Goal: Answer question/provide support: Share knowledge or assist other users

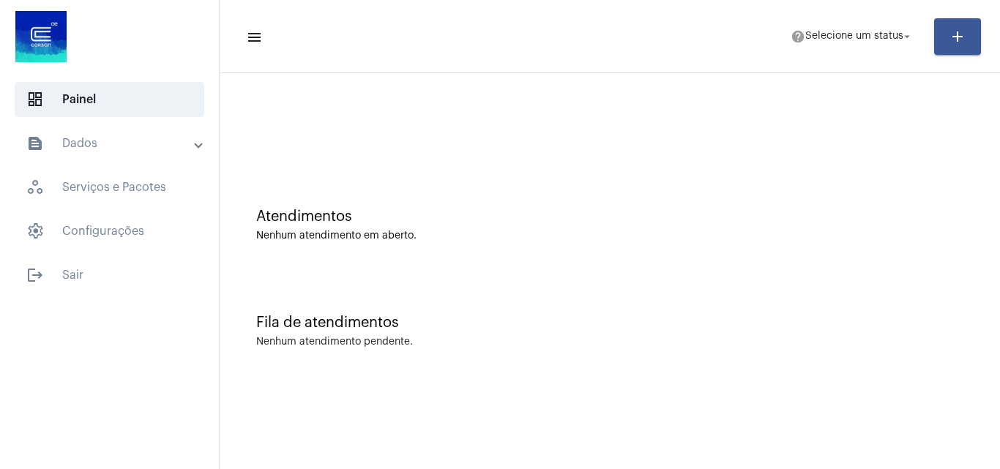
click at [106, 146] on mat-panel-title "text_snippet_outlined Dados" at bounding box center [110, 144] width 169 height 18
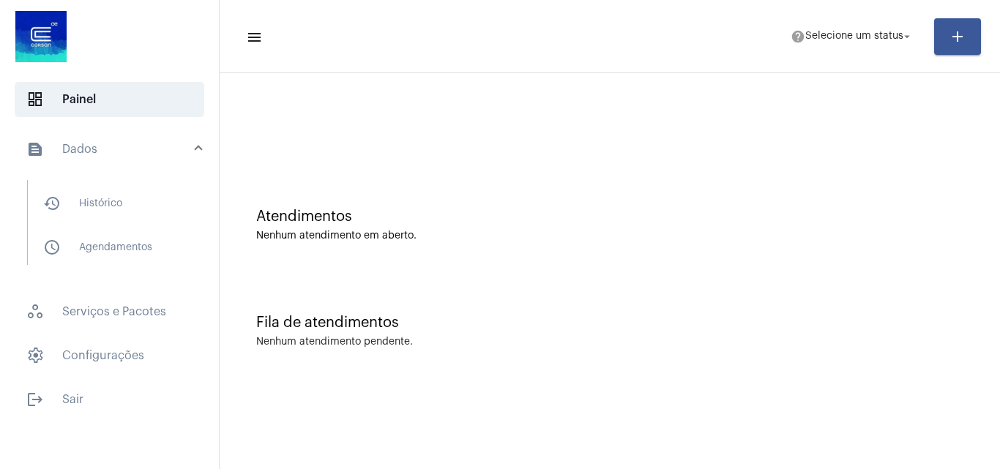
click at [968, 34] on button "add" at bounding box center [958, 36] width 47 height 37
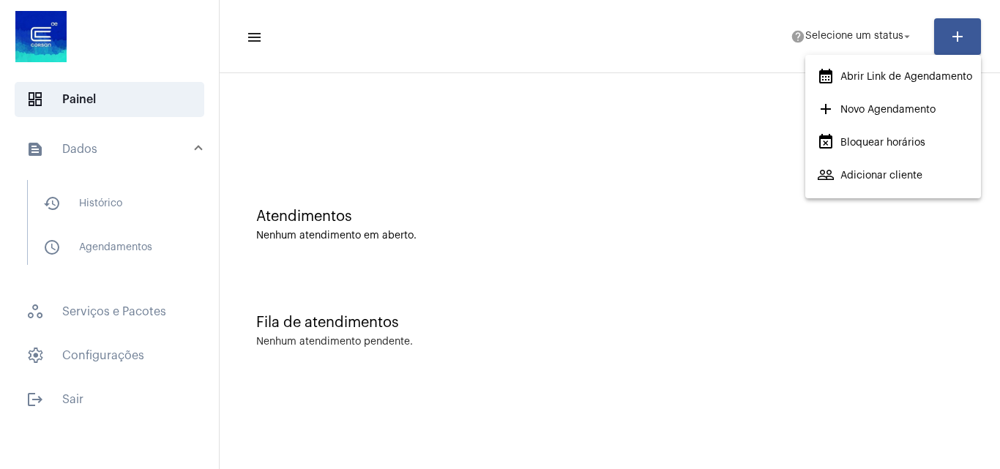
click at [888, 30] on div at bounding box center [500, 234] width 1000 height 469
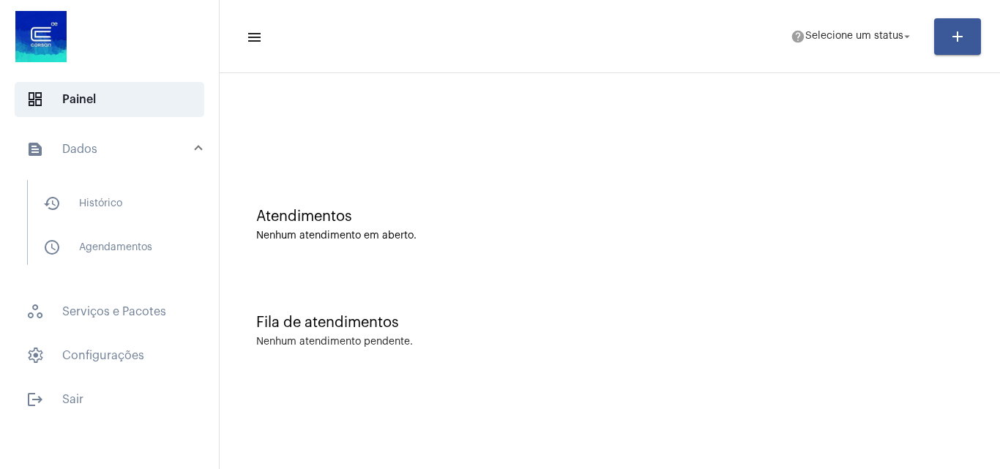
click at [888, 30] on span "help Selecione um status arrow_drop_down" at bounding box center [852, 36] width 123 height 26
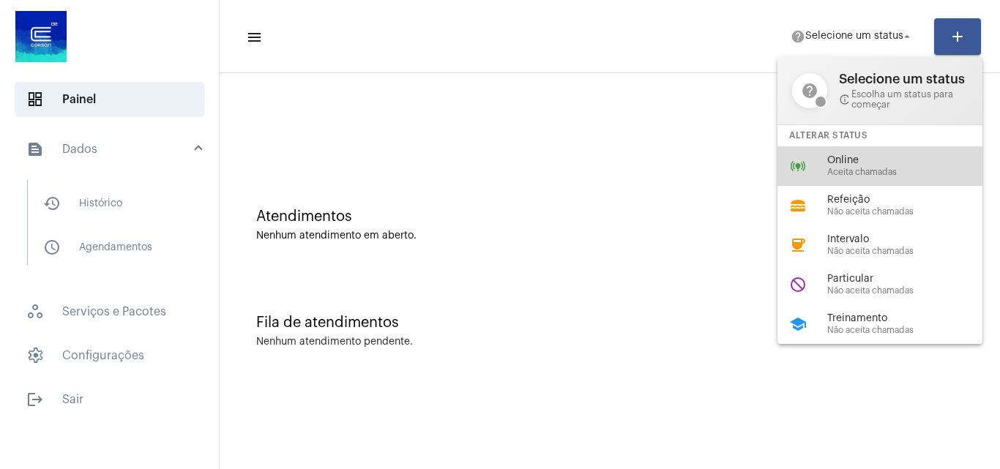
click at [820, 154] on div "online_prediction Online Aceita chamadas" at bounding box center [892, 166] width 229 height 40
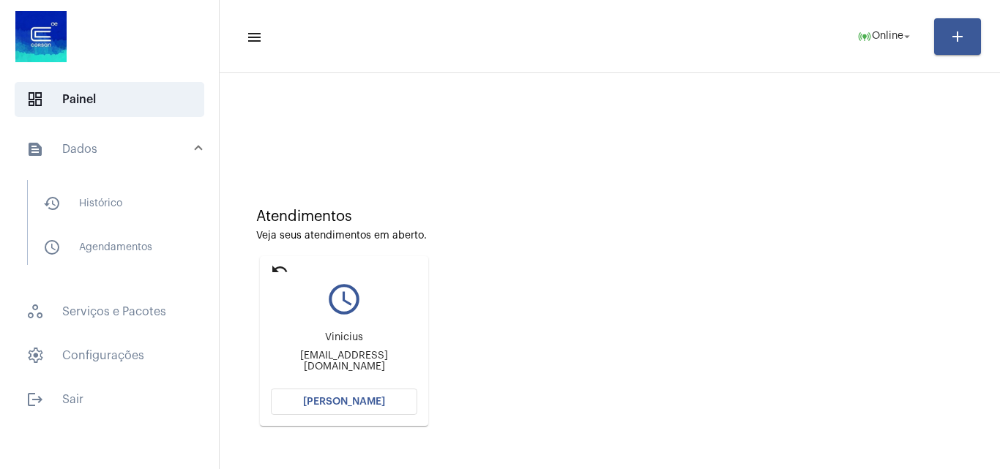
click at [953, 44] on mat-icon "add" at bounding box center [958, 37] width 18 height 18
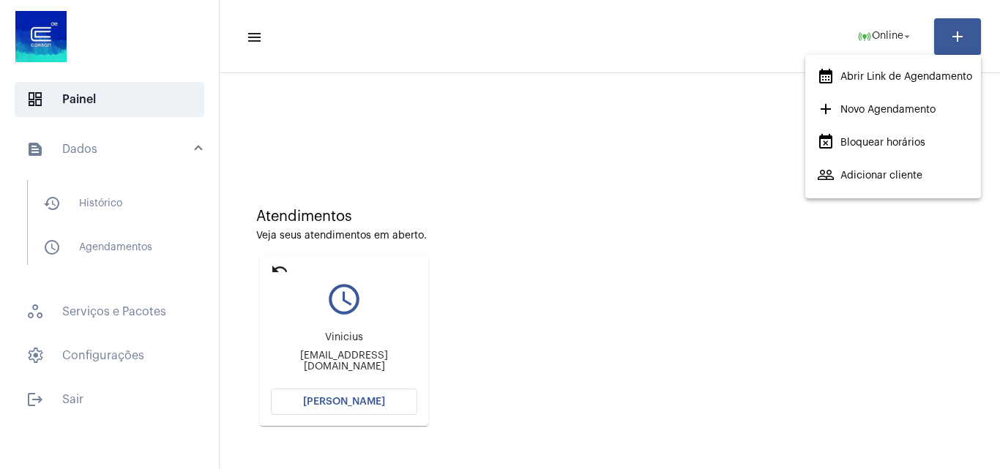
click at [886, 34] on div at bounding box center [500, 234] width 1000 height 469
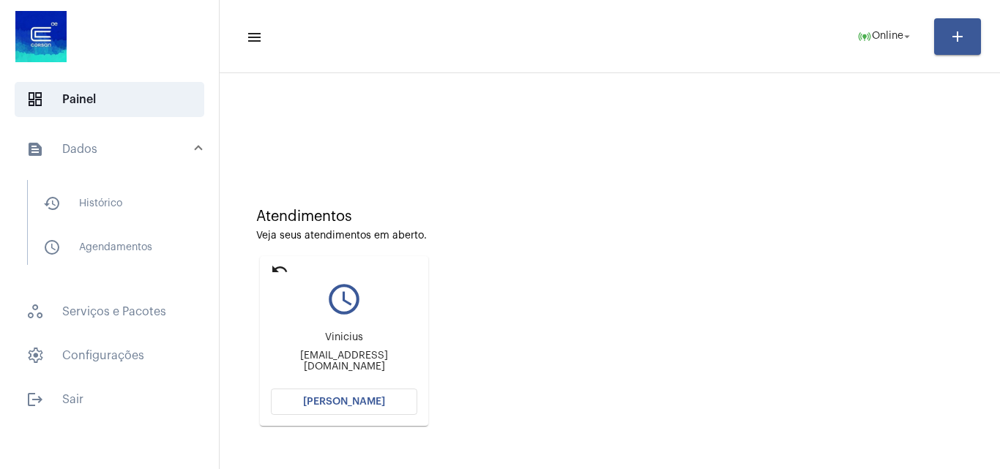
click at [886, 34] on span "Online" at bounding box center [887, 36] width 31 height 10
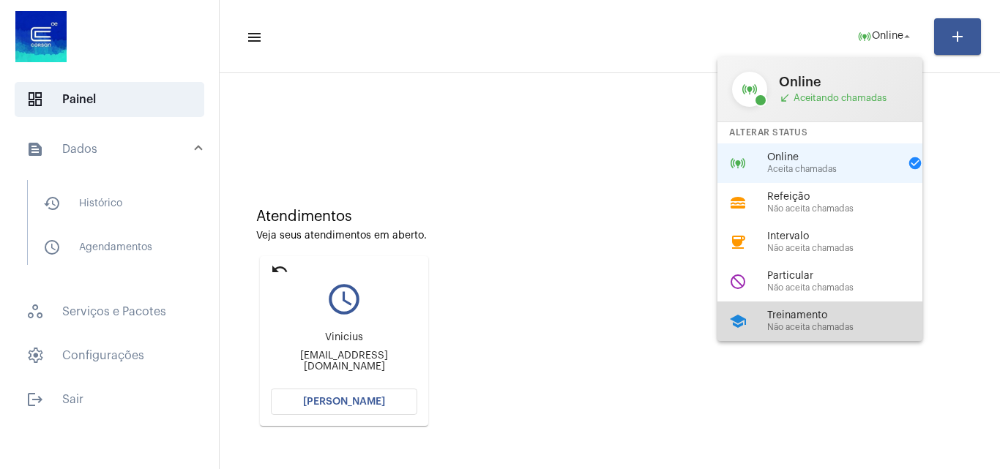
click at [854, 307] on div "school Treinamento Não aceita chamadas" at bounding box center [832, 322] width 229 height 40
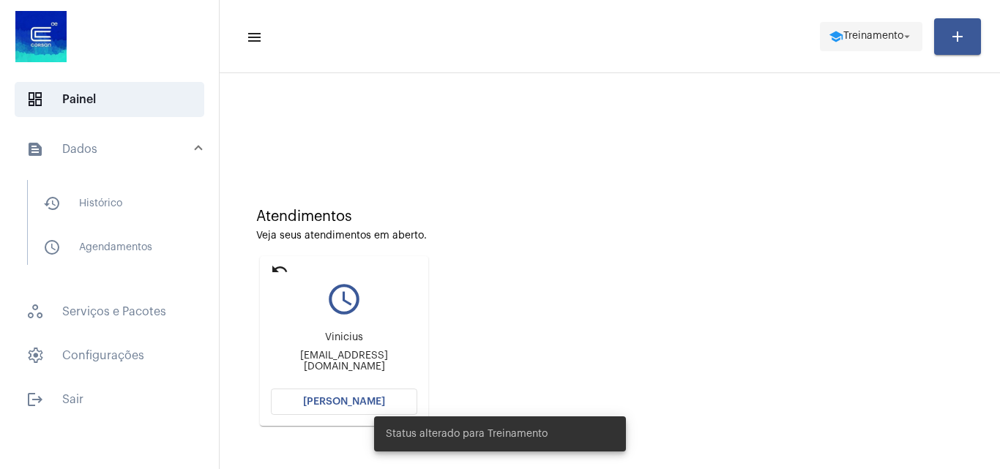
click at [862, 37] on span "Treinamento" at bounding box center [874, 36] width 60 height 10
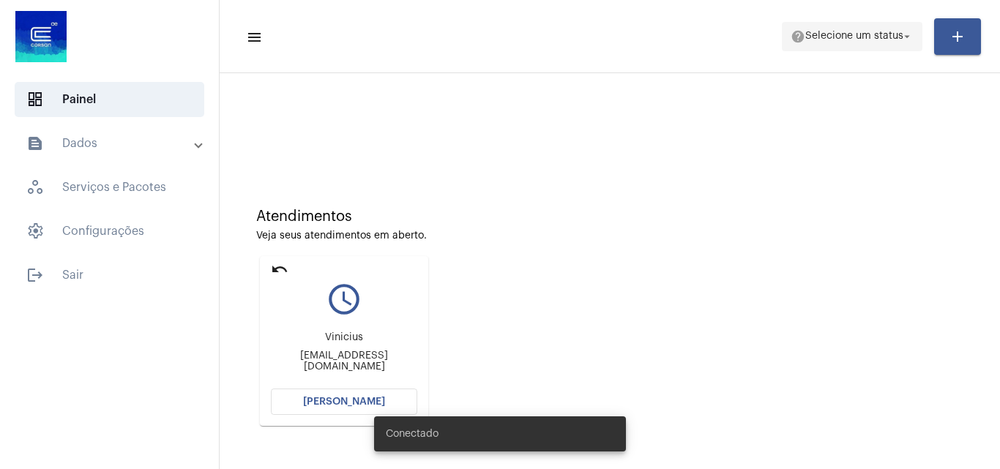
click at [873, 40] on span "Selecione um status" at bounding box center [855, 36] width 98 height 10
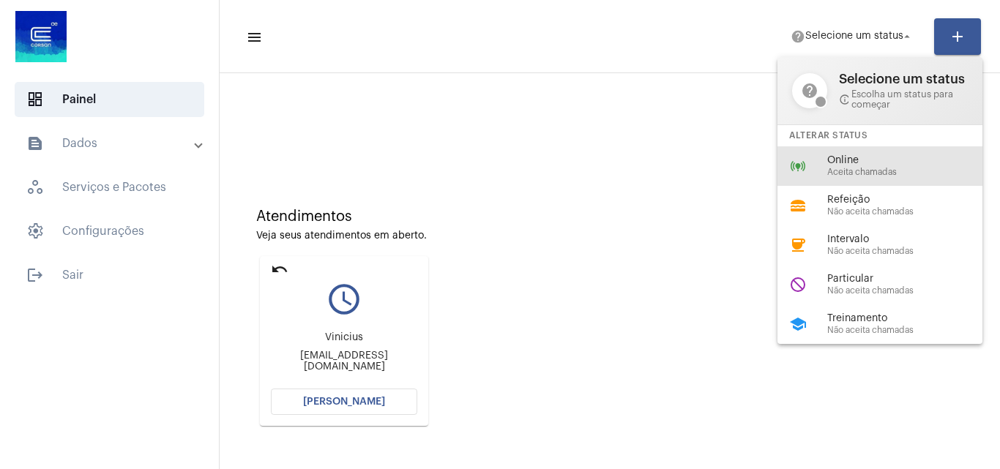
click at [883, 152] on div "online_prediction Online Aceita chamadas" at bounding box center [892, 166] width 229 height 40
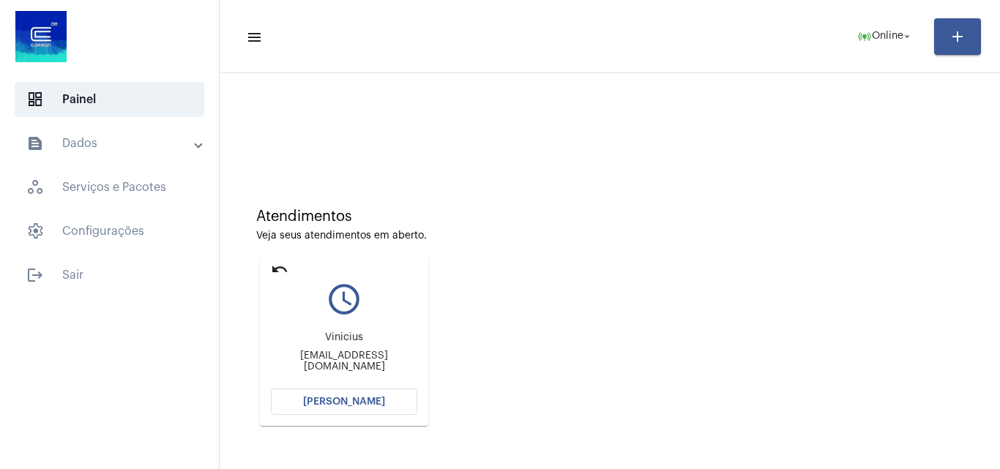
click at [535, 130] on div at bounding box center [610, 130] width 708 height 11
click at [367, 401] on span "[PERSON_NAME]" at bounding box center [344, 402] width 82 height 10
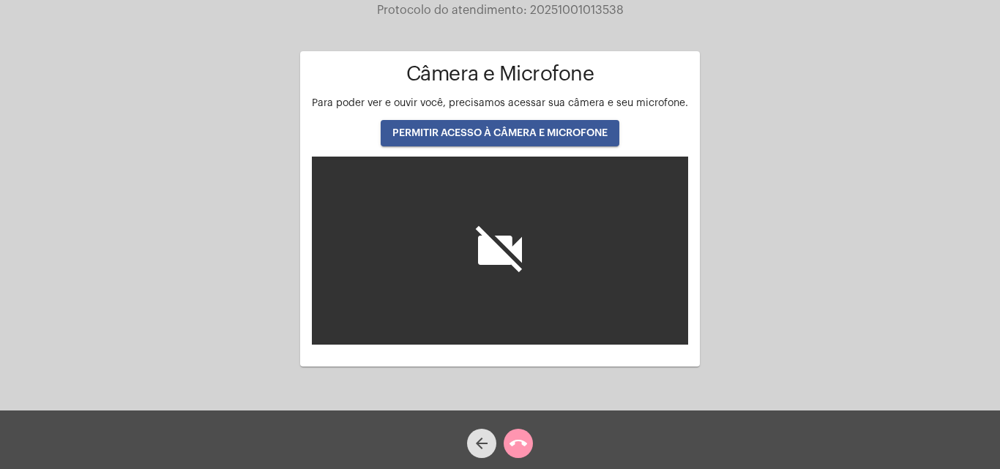
click at [536, 132] on span "PERMITIR ACESSO À CÂMERA E MICROFONE" at bounding box center [500, 133] width 215 height 10
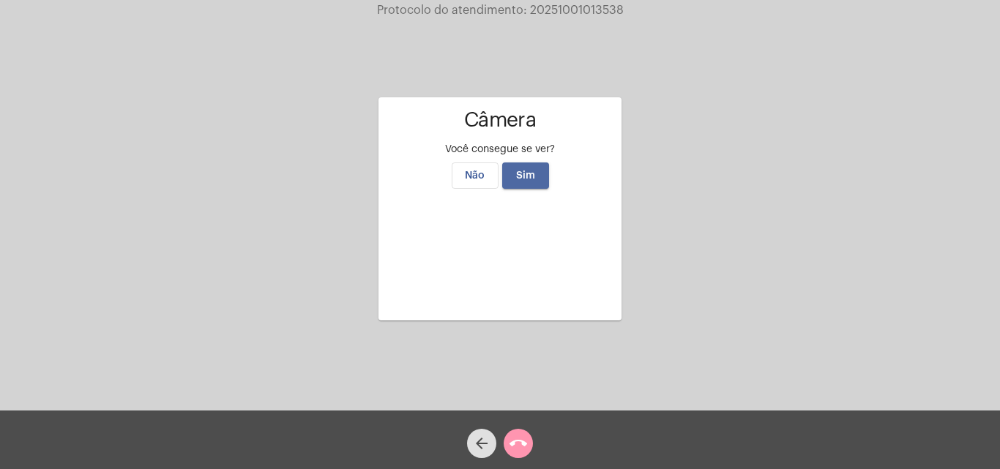
click at [519, 163] on button "Sim" at bounding box center [525, 176] width 47 height 26
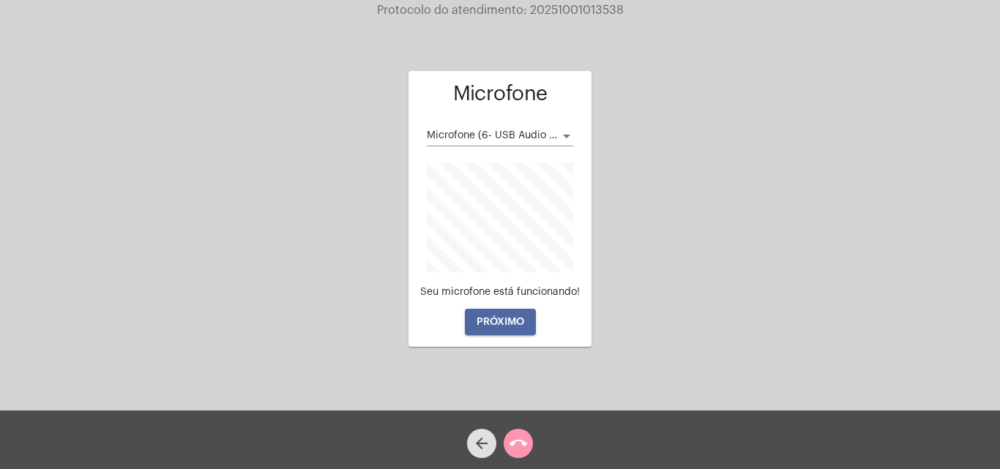
click at [528, 327] on button "PRÓXIMO" at bounding box center [500, 322] width 71 height 26
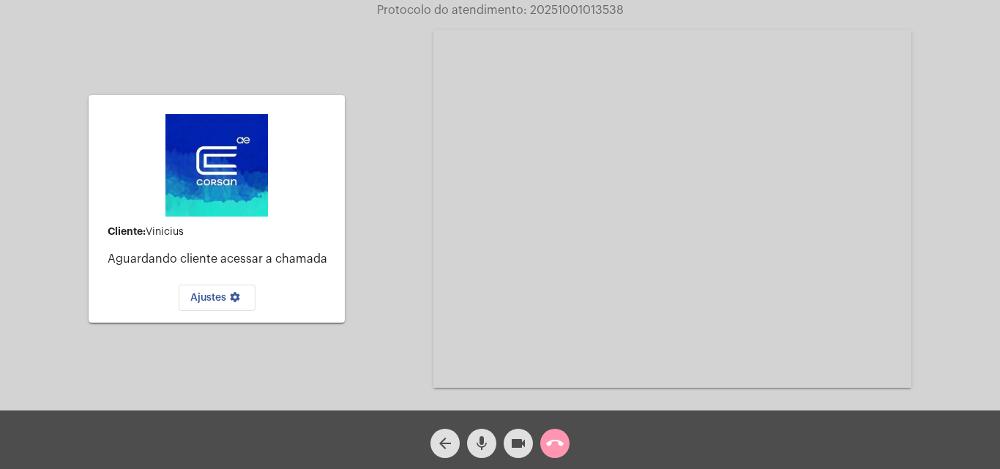
click at [216, 289] on button "Ajustes settings" at bounding box center [217, 298] width 77 height 26
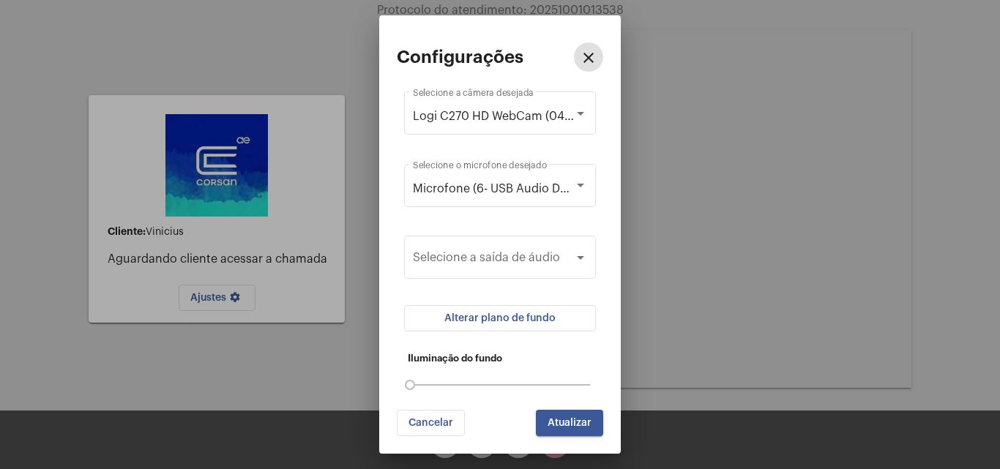
click at [472, 316] on span "Alterar plano de fundo" at bounding box center [500, 318] width 111 height 10
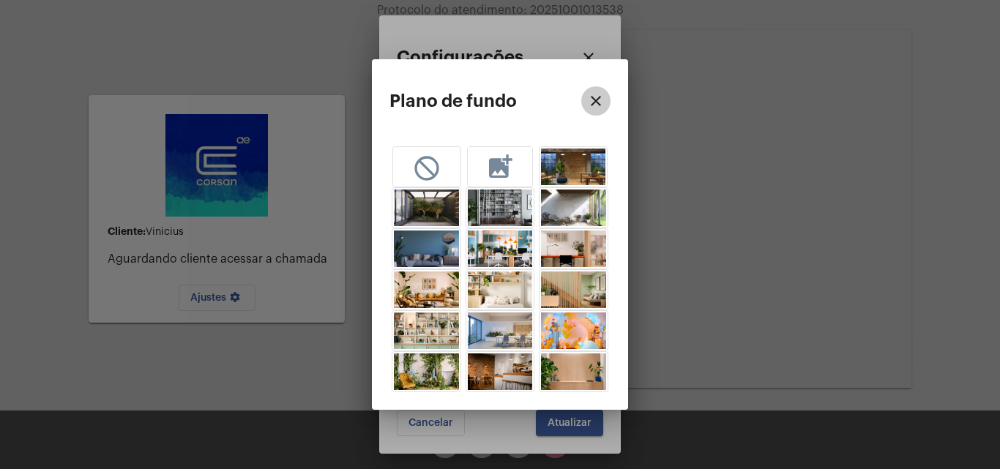
click at [606, 96] on button "close" at bounding box center [596, 100] width 29 height 29
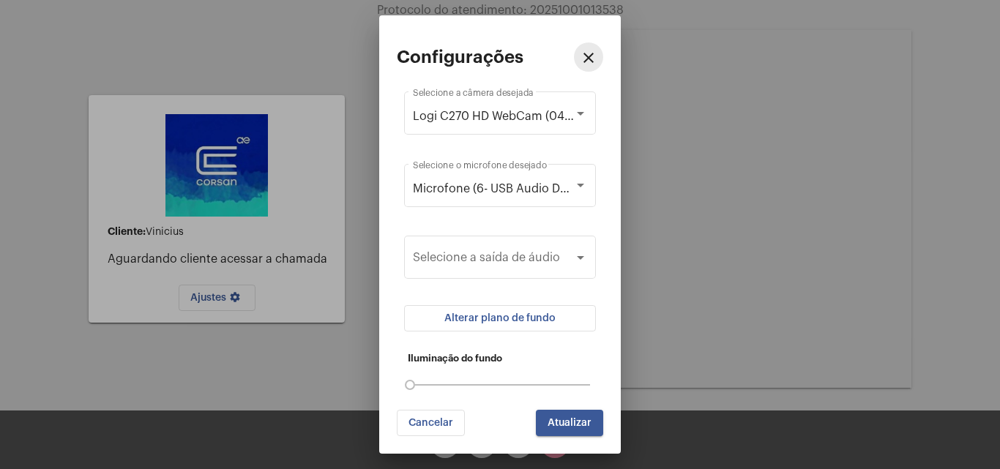
click at [595, 65] on mat-icon "close" at bounding box center [589, 58] width 18 height 18
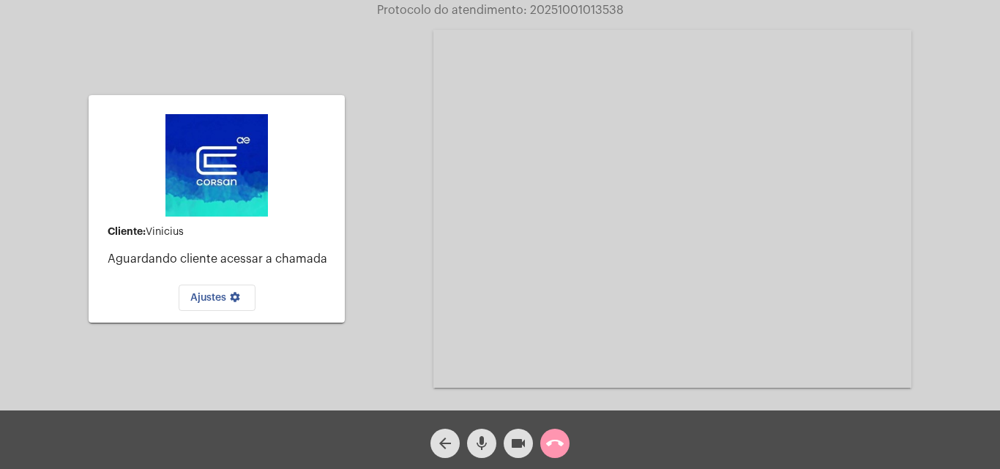
click at [521, 448] on mat-icon "videocam" at bounding box center [519, 444] width 18 height 18
click at [521, 448] on mat-icon "videocam_off" at bounding box center [519, 444] width 18 height 18
click at [484, 448] on mat-icon "mic" at bounding box center [482, 444] width 18 height 18
click at [484, 448] on mat-icon "mic_off" at bounding box center [482, 444] width 18 height 18
click at [216, 300] on span "Ajustes settings" at bounding box center [216, 298] width 53 height 10
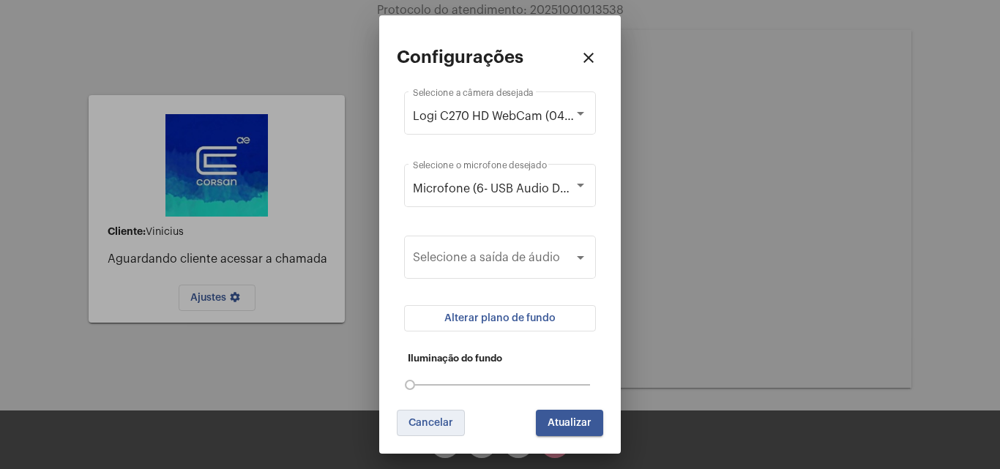
click at [428, 421] on span "Cancelar" at bounding box center [431, 423] width 45 height 10
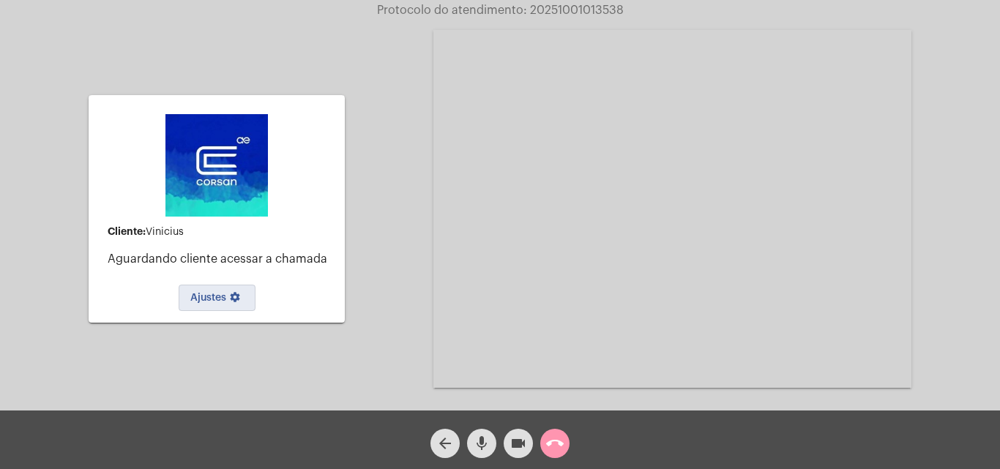
click at [521, 441] on mat-icon "videocam" at bounding box center [519, 444] width 18 height 18
click at [521, 441] on mat-icon "videocam_off" at bounding box center [519, 444] width 18 height 18
click at [201, 290] on button "Ajustes settings" at bounding box center [217, 298] width 77 height 26
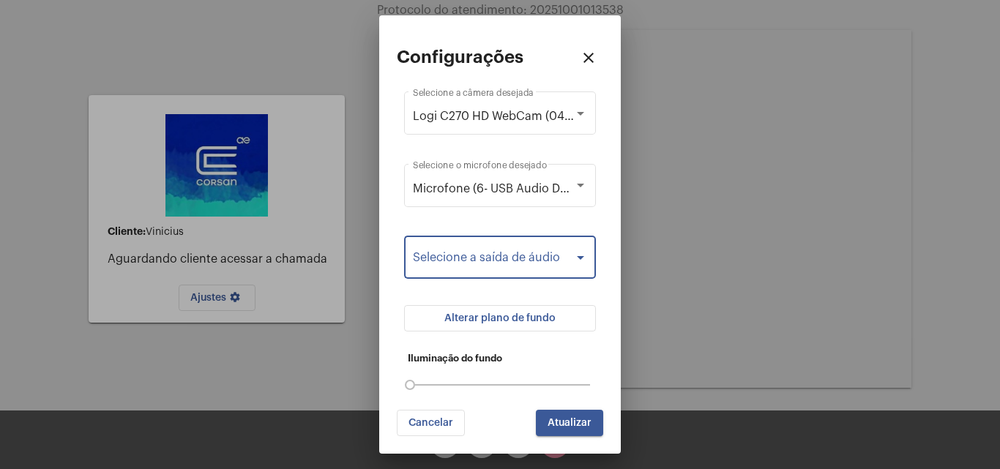
click at [478, 267] on span at bounding box center [493, 260] width 161 height 13
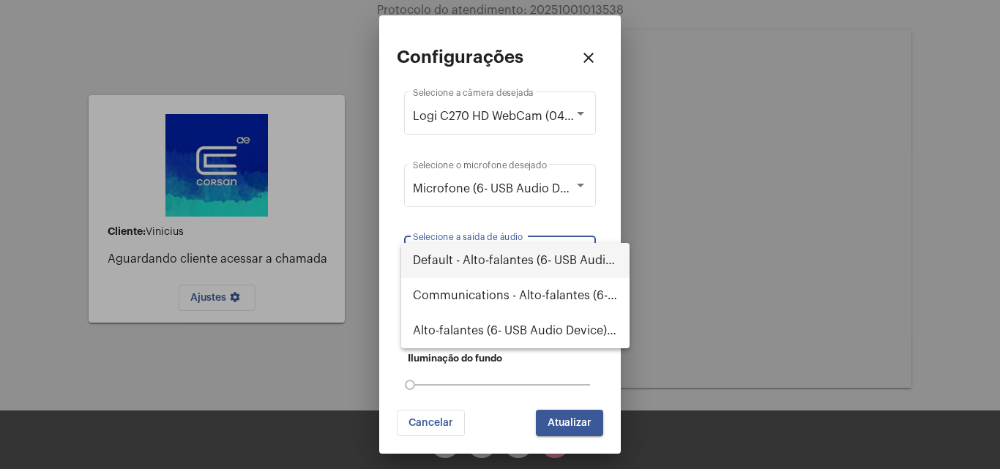
click at [489, 218] on div at bounding box center [500, 234] width 1000 height 469
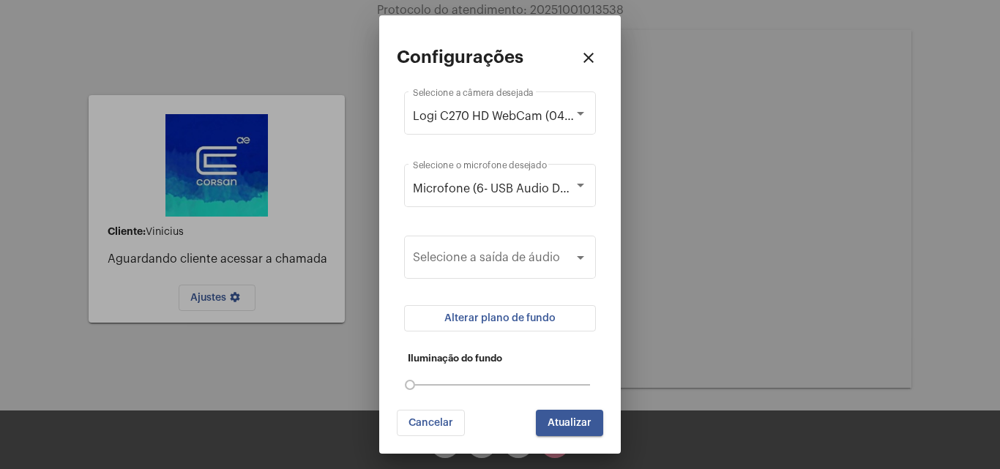
click at [537, 335] on div "Configurações close Logi C270 HD WebCam (046d:0825) Selecione a câmera desejada…" at bounding box center [500, 234] width 207 height 403
click at [535, 327] on button "Alterar plano de fundo" at bounding box center [500, 318] width 192 height 26
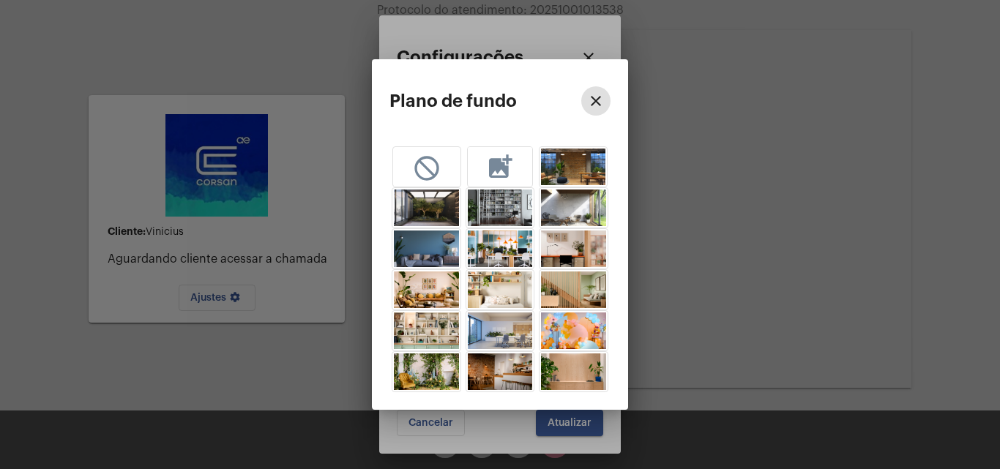
click at [427, 155] on mat-icon "not_interested" at bounding box center [426, 167] width 29 height 27
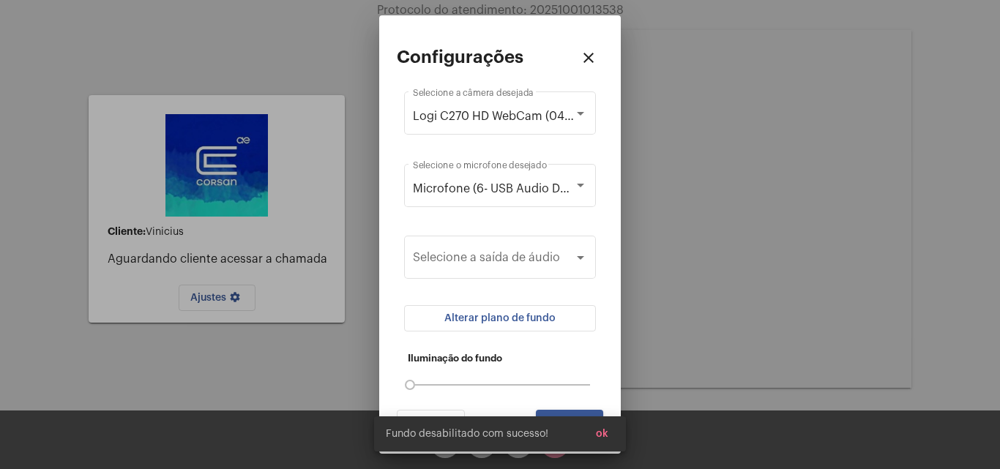
click at [516, 316] on span "Alterar plano de fundo" at bounding box center [500, 318] width 111 height 10
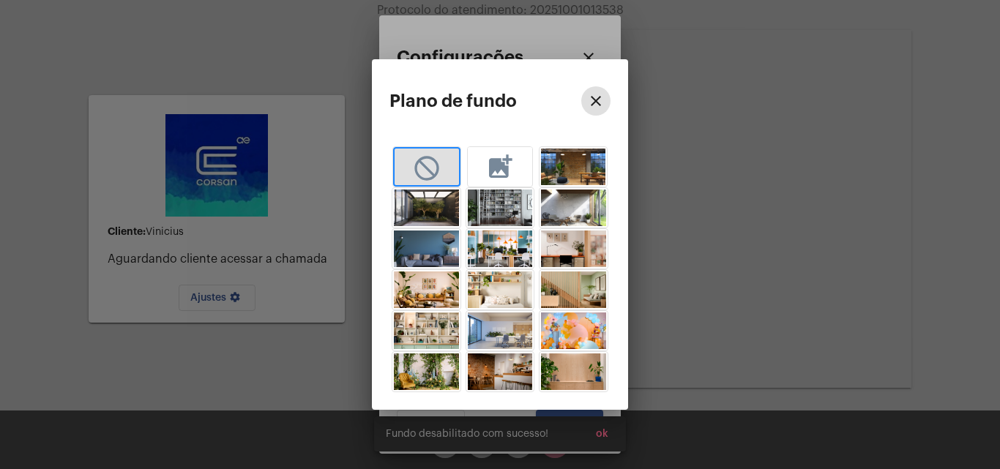
click at [495, 180] on span "add_photo_alternate" at bounding box center [500, 164] width 47 height 35
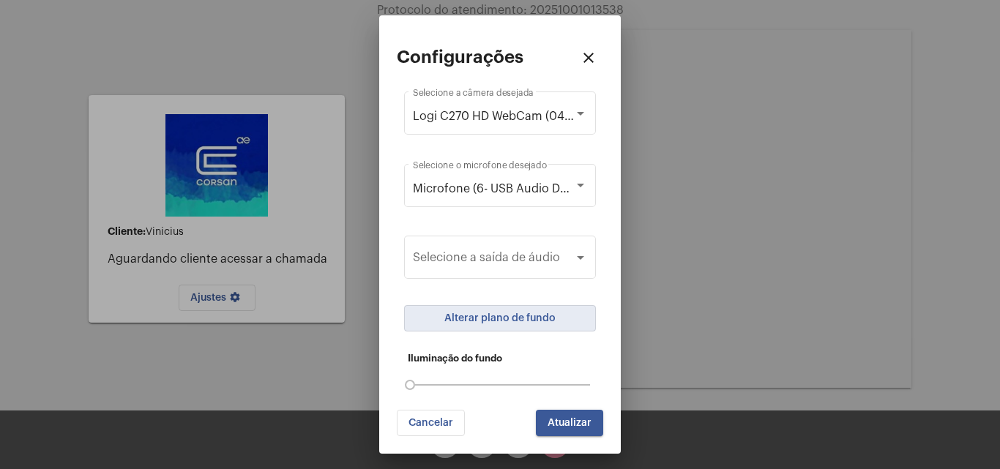
click at [580, 420] on span "Atualizar" at bounding box center [570, 423] width 44 height 10
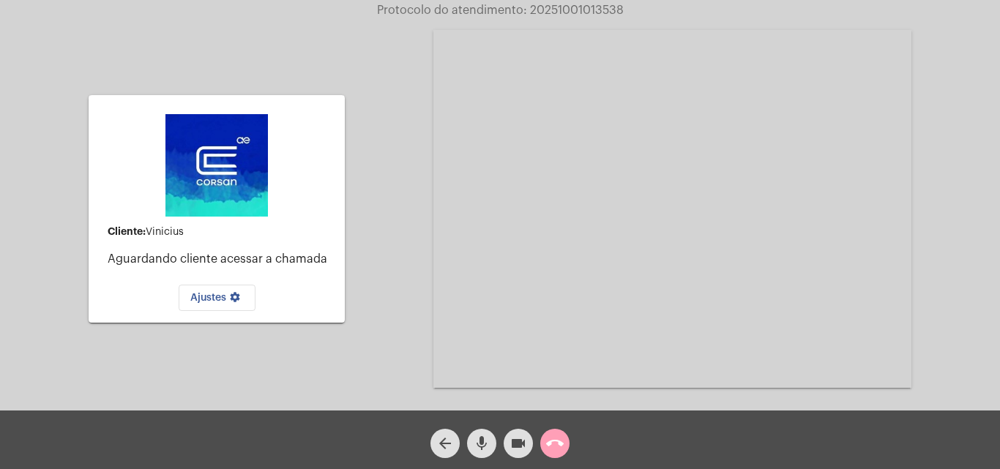
click at [549, 434] on span "call_end" at bounding box center [555, 443] width 18 height 29
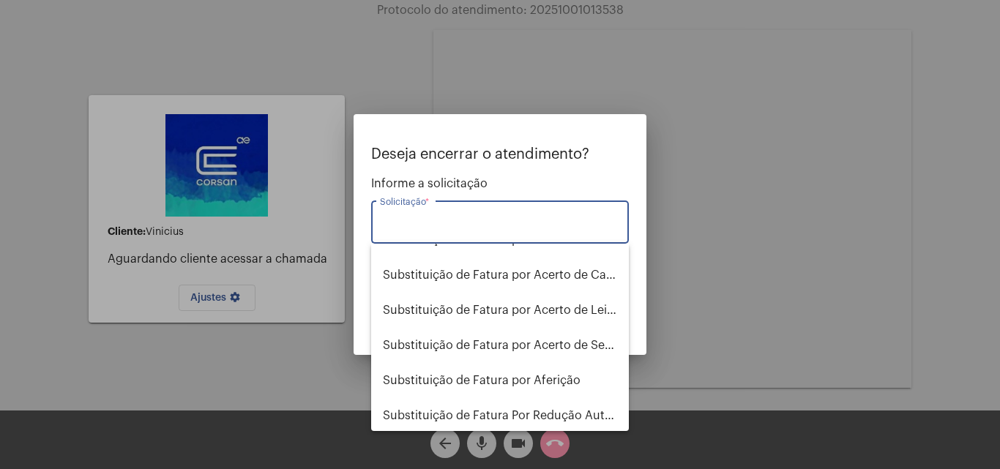
scroll to position [1816, 0]
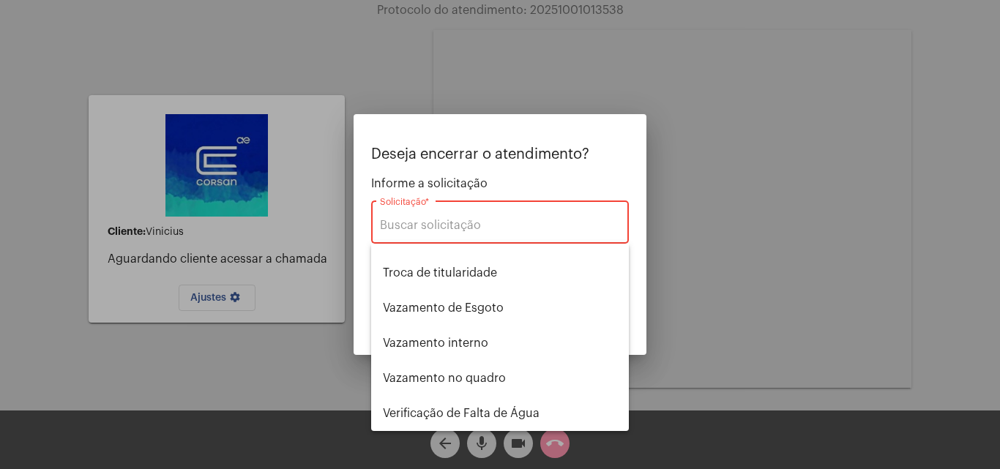
click at [529, 160] on p "Deseja encerrar o atendimento?" at bounding box center [500, 154] width 258 height 16
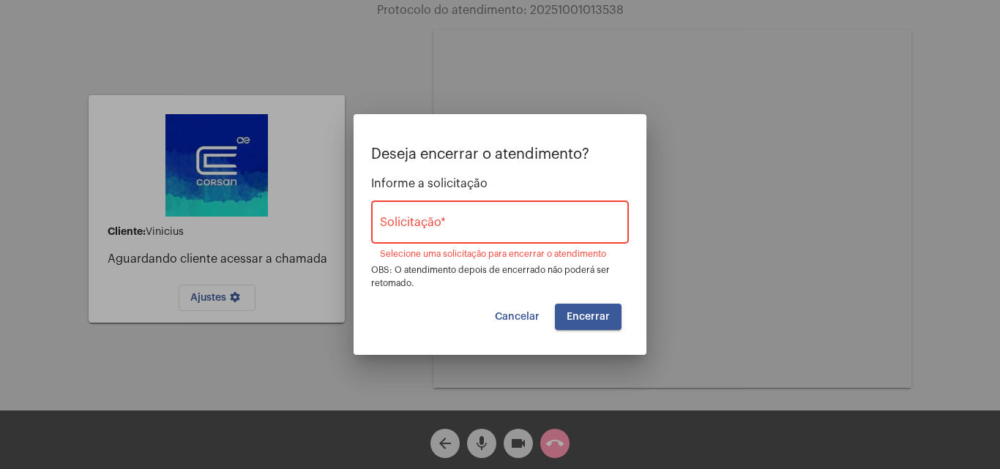
click at [513, 207] on div "Solicitação *" at bounding box center [500, 221] width 240 height 46
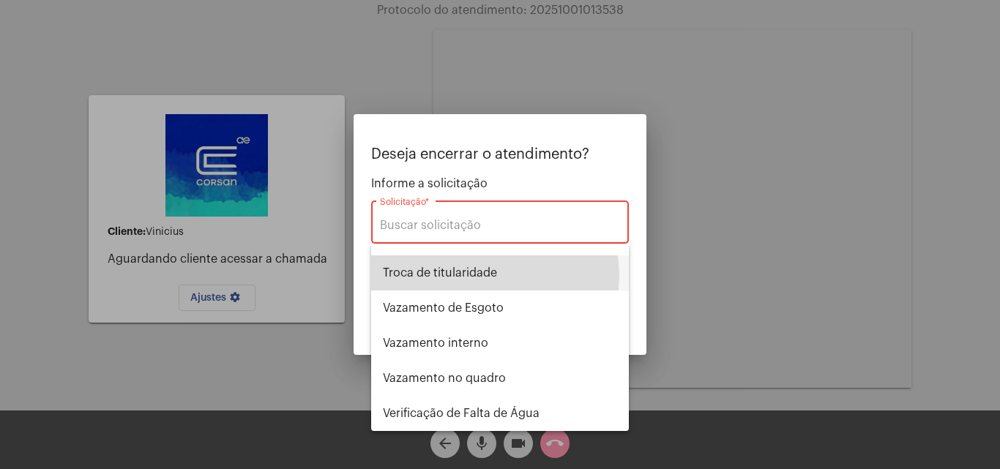
click at [491, 276] on span "Troca de titularidade" at bounding box center [500, 273] width 234 height 35
type input "Troca de titularidade"
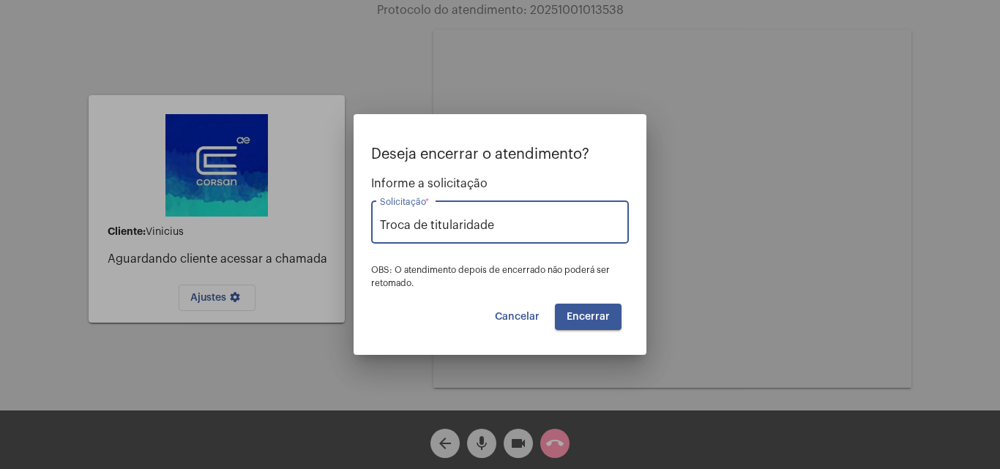
click at [568, 312] on span "Encerrar" at bounding box center [588, 317] width 43 height 10
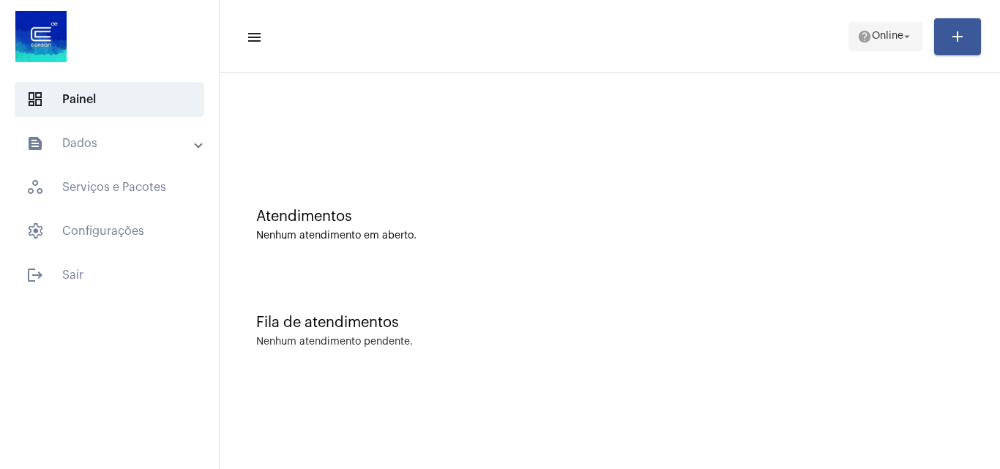
click at [877, 34] on span "Online" at bounding box center [887, 36] width 31 height 10
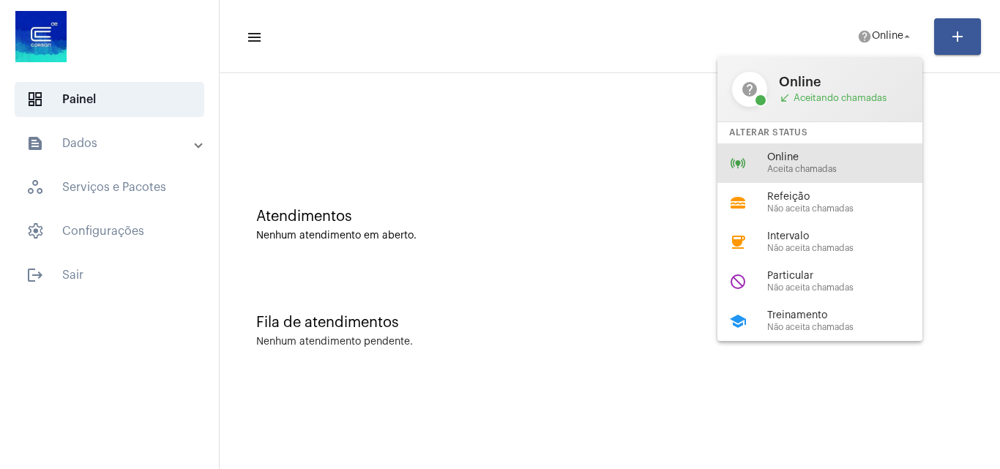
click at [820, 152] on div "online_prediction Online Aceita chamadas" at bounding box center [832, 164] width 229 height 40
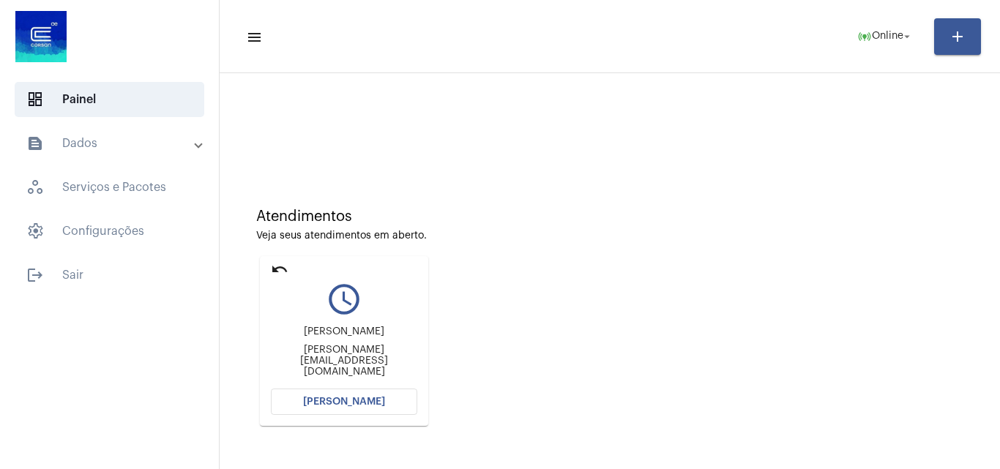
click at [368, 395] on button "[PERSON_NAME]" at bounding box center [344, 402] width 146 height 26
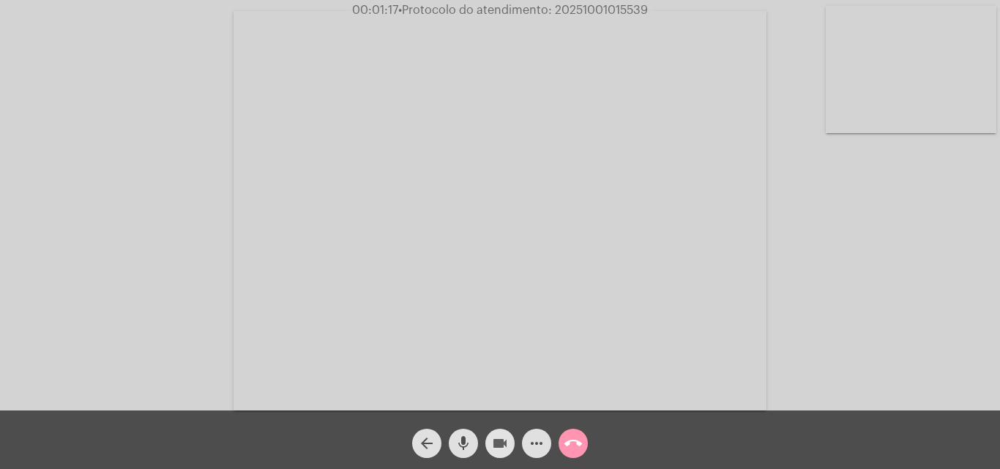
click at [507, 442] on mat-icon "videocam" at bounding box center [500, 444] width 18 height 18
click at [472, 443] on button "mic" at bounding box center [463, 443] width 29 height 29
click at [497, 445] on mat-icon "videocam_off" at bounding box center [500, 444] width 18 height 18
click at [472, 445] on button "mic_off" at bounding box center [463, 443] width 29 height 29
click at [458, 442] on mat-icon "mic" at bounding box center [464, 444] width 18 height 18
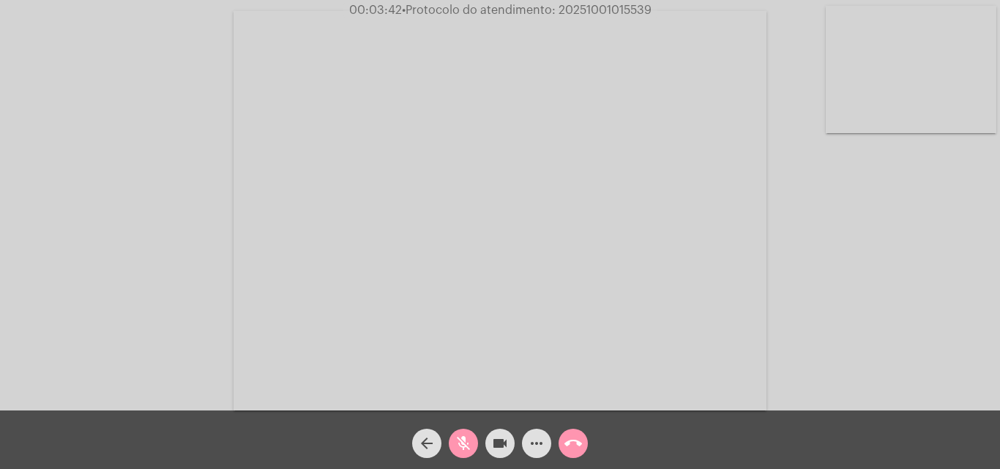
click at [486, 442] on button "videocam" at bounding box center [500, 443] width 29 height 29
click at [508, 442] on mat-icon "videocam_off" at bounding box center [500, 444] width 18 height 18
click at [474, 446] on button "mic_off" at bounding box center [463, 443] width 29 height 29
click at [568, 448] on mat-icon "call_end" at bounding box center [574, 444] width 18 height 18
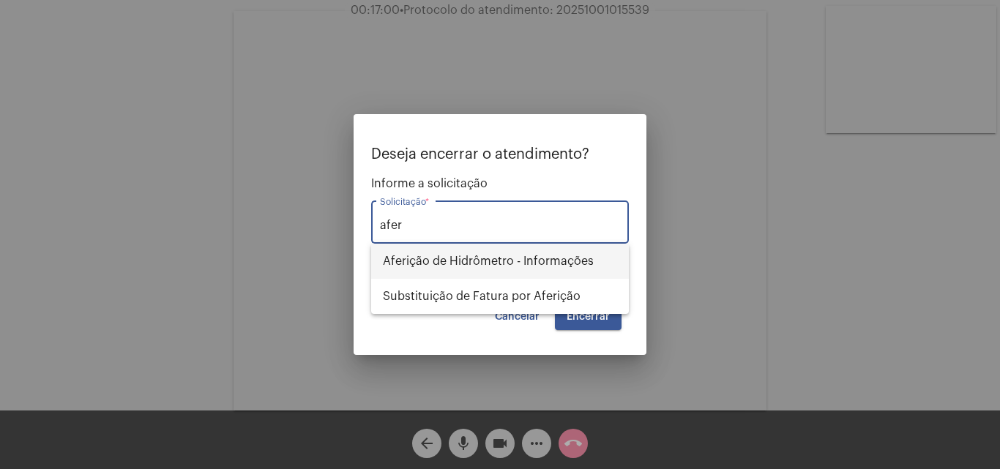
click at [527, 263] on span "Aferição de Hidrômetro - Informações" at bounding box center [500, 261] width 234 height 35
type input "Aferição de Hidrômetro - Informações"
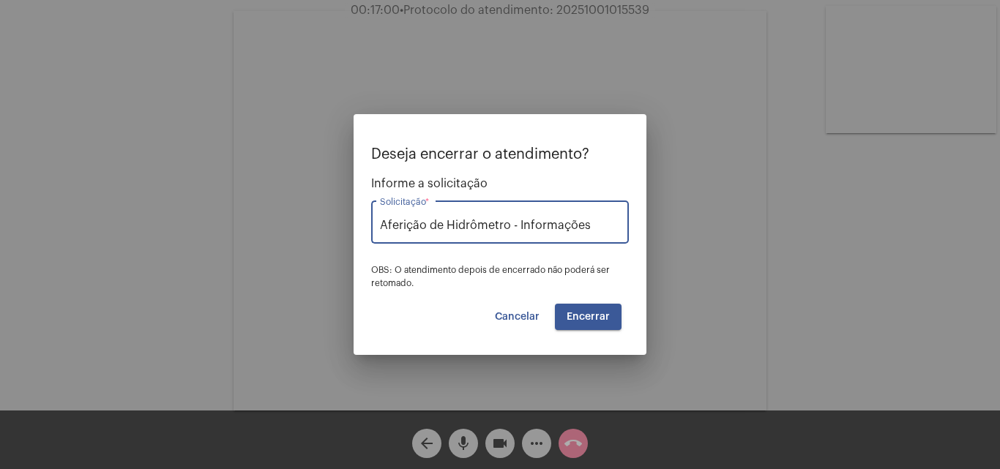
click at [620, 324] on button "Encerrar" at bounding box center [588, 317] width 67 height 26
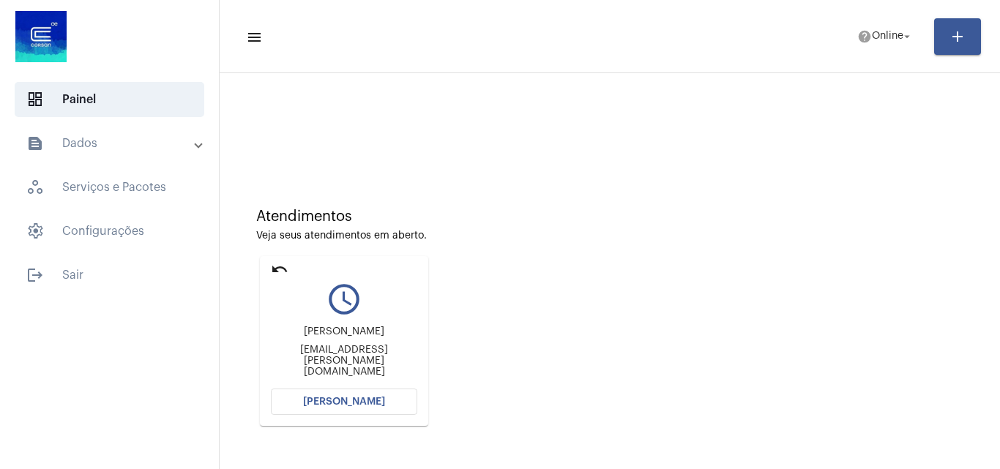
click at [330, 408] on button "[PERSON_NAME]" at bounding box center [344, 402] width 146 height 26
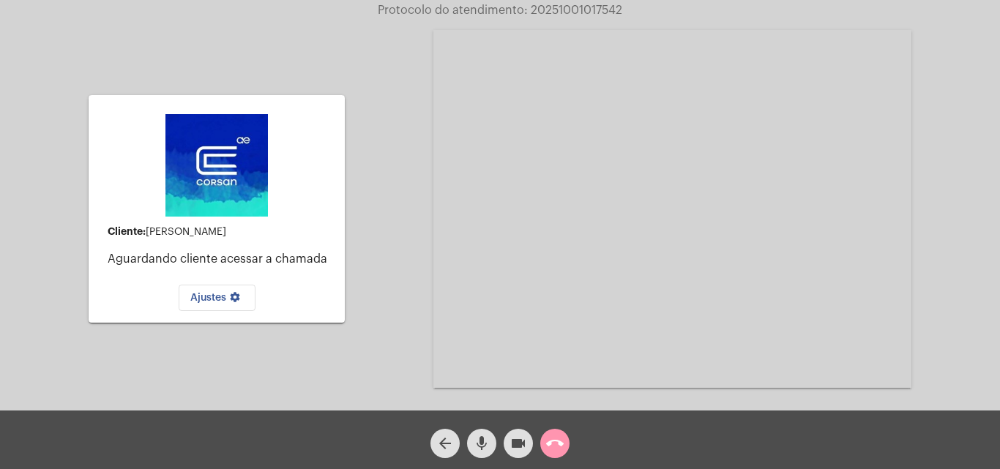
click at [563, 438] on mat-icon "call_end" at bounding box center [555, 444] width 18 height 18
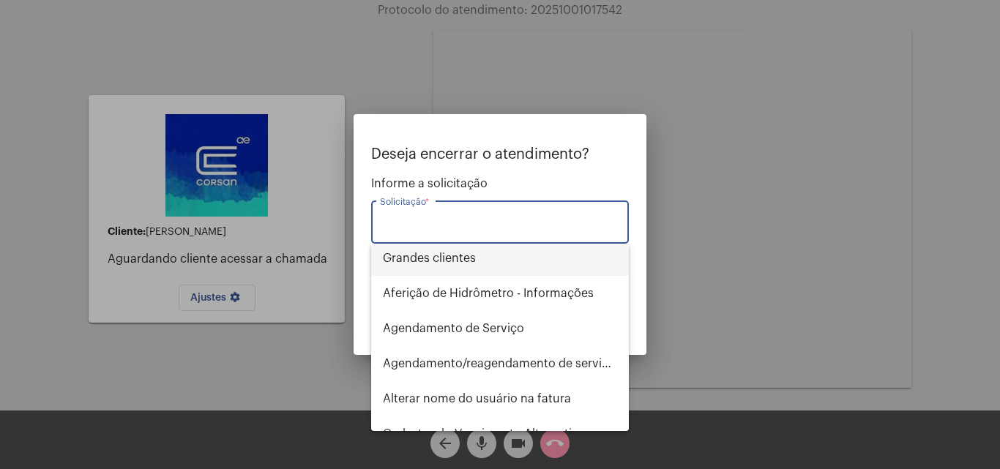
scroll to position [73, 0]
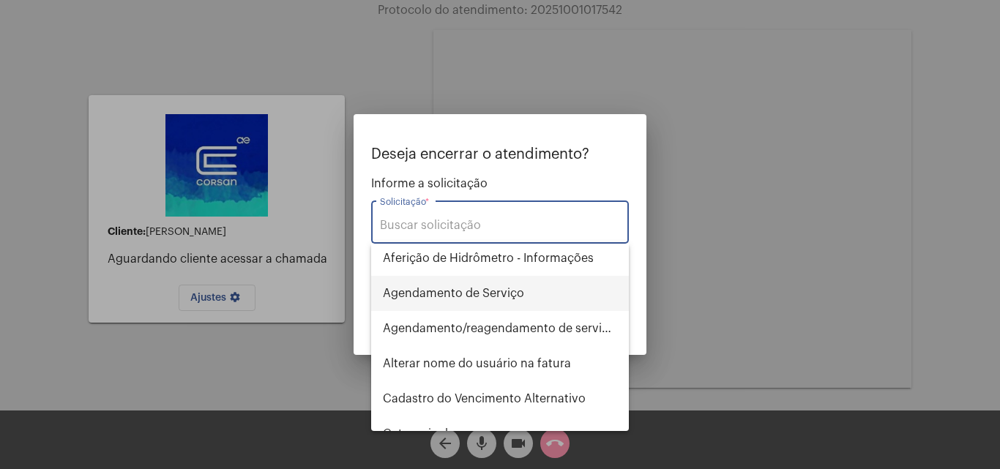
click at [507, 293] on span "Agendamento de Serviço" at bounding box center [500, 293] width 234 height 35
type input "Agendamento de Serviço"
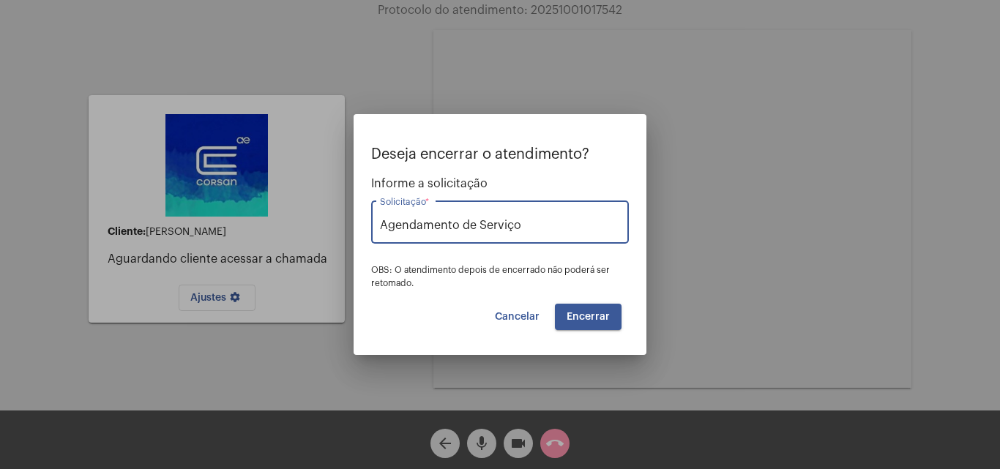
click at [564, 321] on button "Encerrar" at bounding box center [588, 317] width 67 height 26
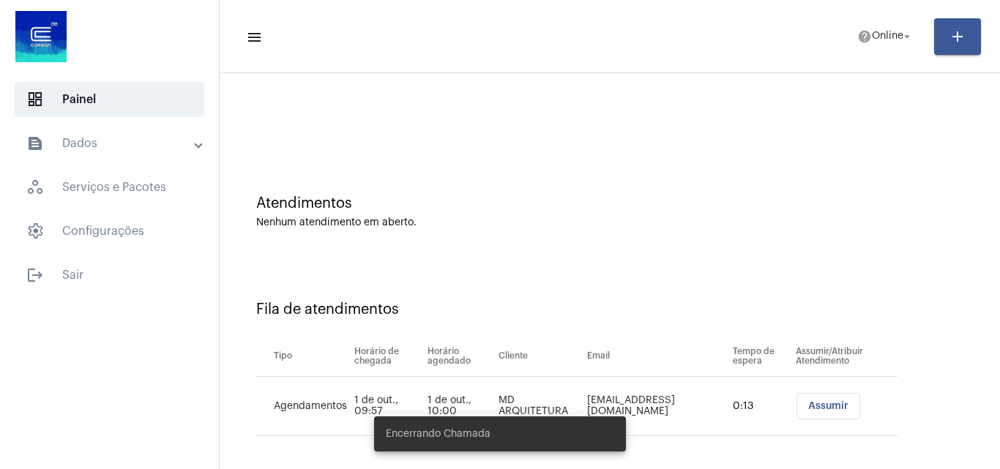
scroll to position [20, 0]
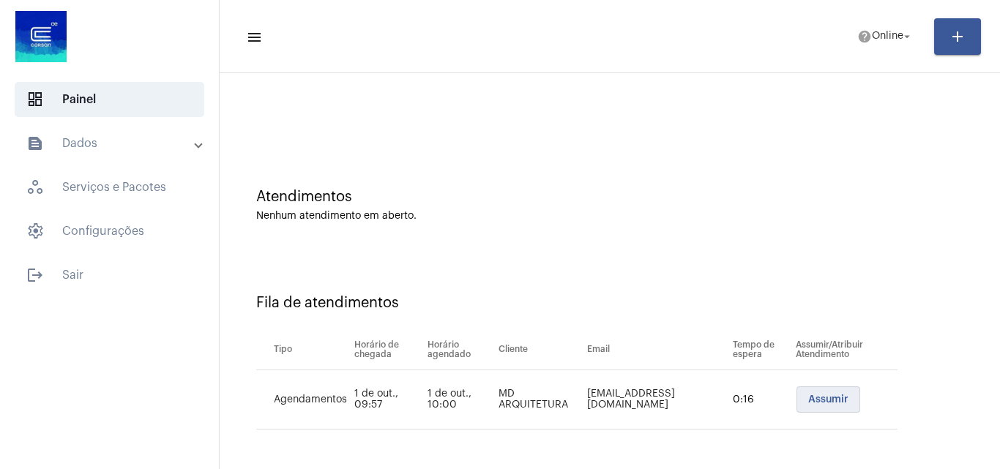
click at [838, 403] on span "Assumir" at bounding box center [829, 400] width 40 height 10
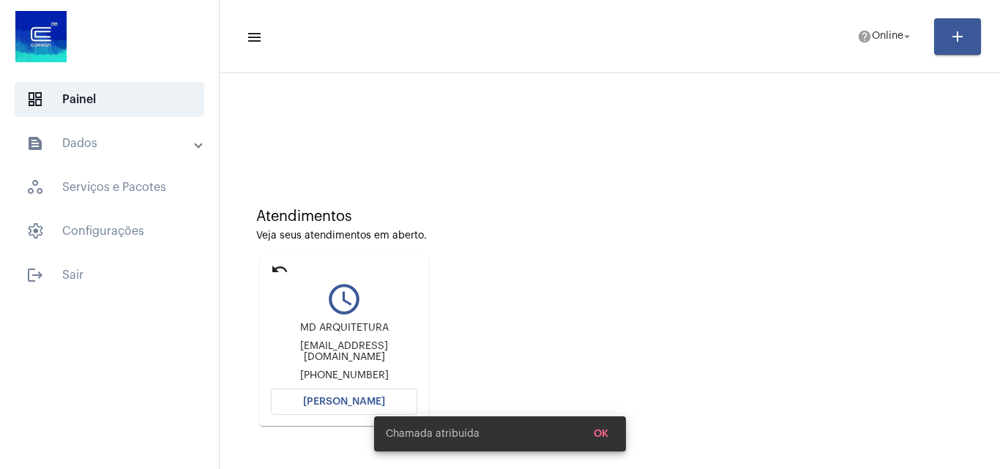
click at [298, 407] on button "[PERSON_NAME]" at bounding box center [344, 402] width 146 height 26
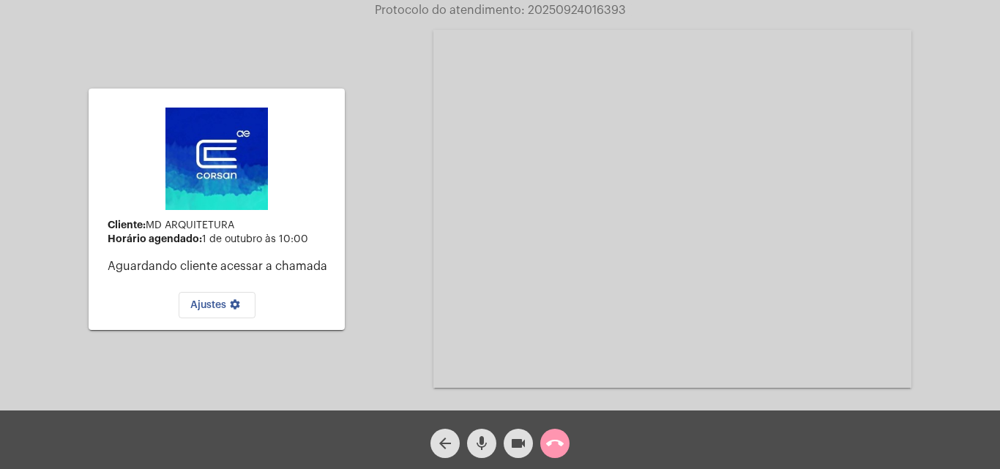
click at [237, 303] on mat-icon "settings" at bounding box center [235, 308] width 18 height 18
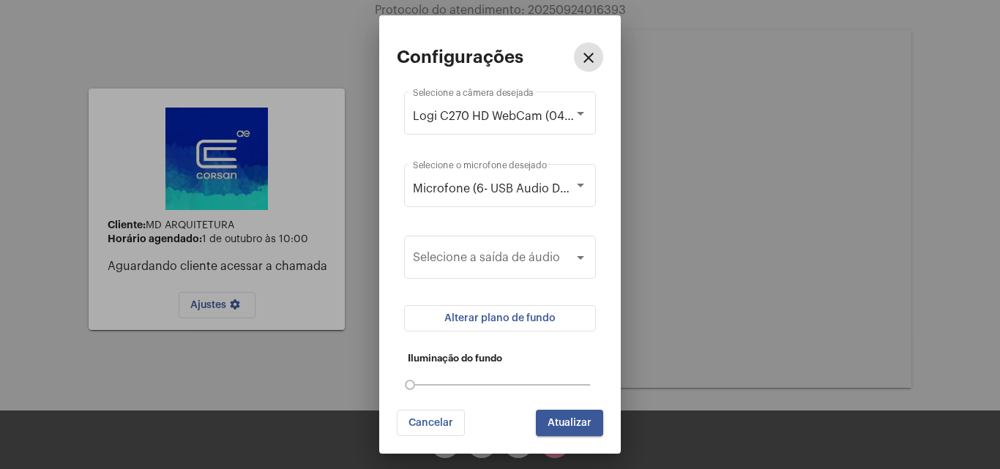
click at [487, 314] on span "Alterar plano de fundo" at bounding box center [500, 318] width 111 height 10
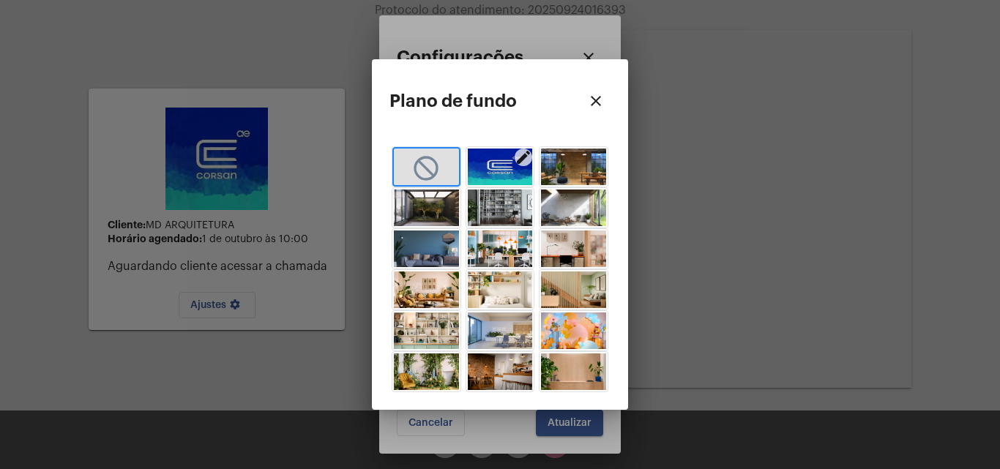
click at [501, 178] on img "button" at bounding box center [500, 167] width 65 height 37
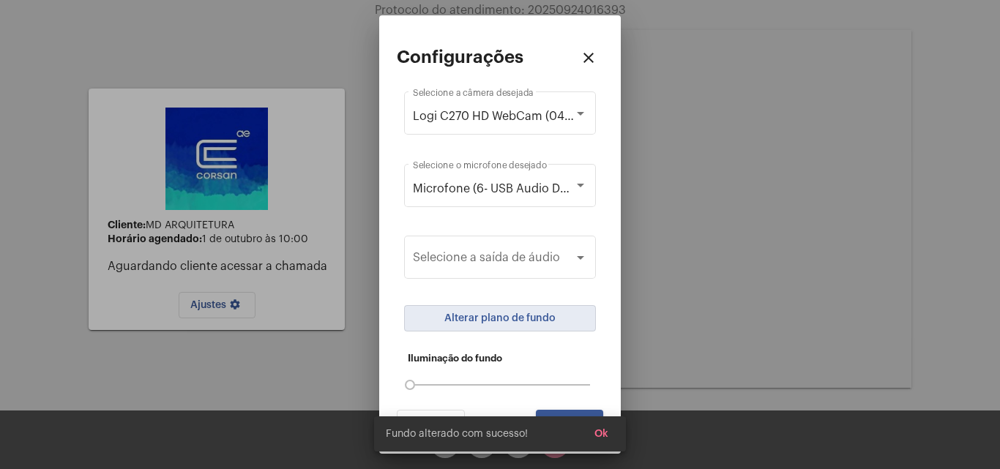
click at [609, 431] on button "Ok" at bounding box center [601, 434] width 37 height 26
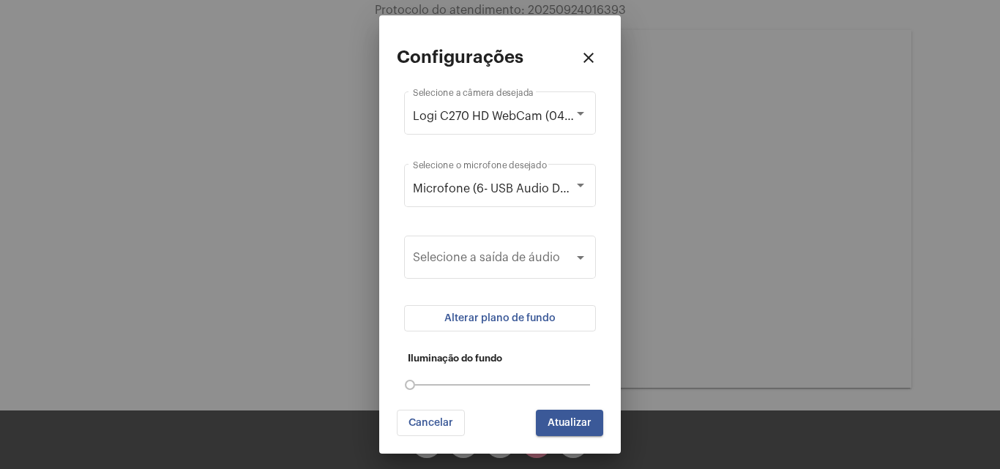
click at [588, 428] on button "Atualizar" at bounding box center [569, 423] width 67 height 26
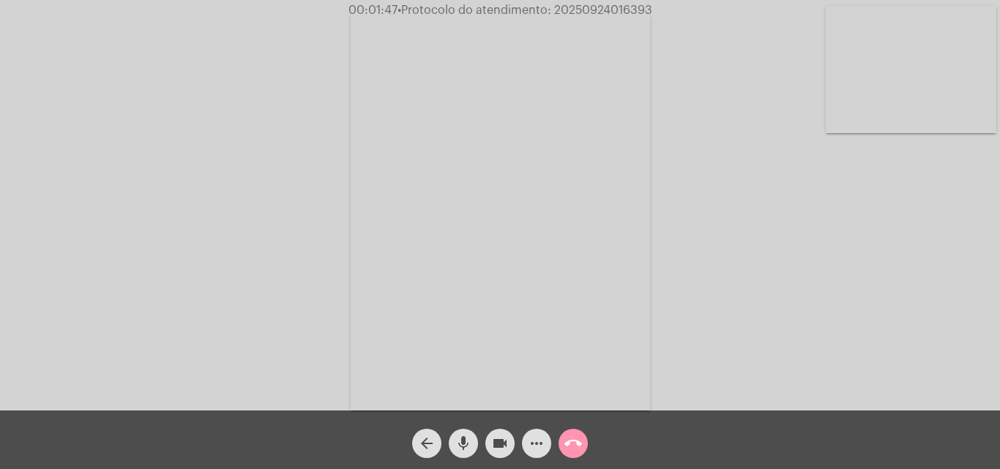
click at [497, 446] on mat-icon "videocam" at bounding box center [500, 444] width 18 height 18
click at [474, 448] on button "mic" at bounding box center [463, 443] width 29 height 29
click at [473, 450] on button "mic_off" at bounding box center [463, 443] width 29 height 29
click at [493, 449] on mat-icon "videocam_off" at bounding box center [500, 444] width 18 height 18
click at [462, 450] on mat-icon "mic" at bounding box center [464, 444] width 18 height 18
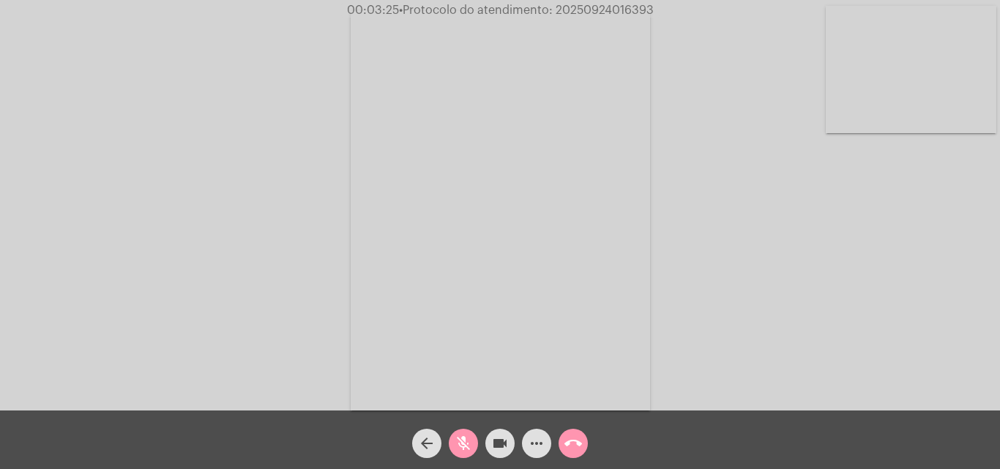
click at [497, 449] on mat-icon "videocam" at bounding box center [500, 444] width 18 height 18
click at [470, 443] on mat-icon "mic_off" at bounding box center [464, 444] width 18 height 18
click at [497, 443] on mat-icon "videocam_off" at bounding box center [500, 444] width 18 height 18
click at [460, 437] on mat-icon "mic" at bounding box center [464, 444] width 18 height 18
click at [489, 442] on button "videocam" at bounding box center [500, 443] width 29 height 29
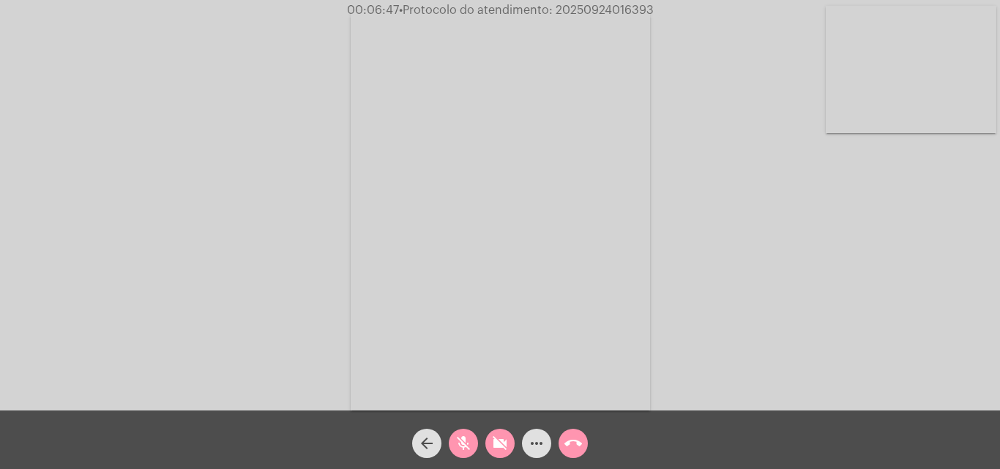
click at [463, 439] on mat-icon "mic_off" at bounding box center [464, 444] width 18 height 18
click at [494, 440] on mat-icon "videocam_off" at bounding box center [500, 444] width 18 height 18
click at [468, 440] on mat-icon "mic" at bounding box center [464, 444] width 18 height 18
click at [487, 441] on button "videocam" at bounding box center [500, 443] width 29 height 29
click at [506, 434] on span "videocam_off" at bounding box center [500, 443] width 18 height 29
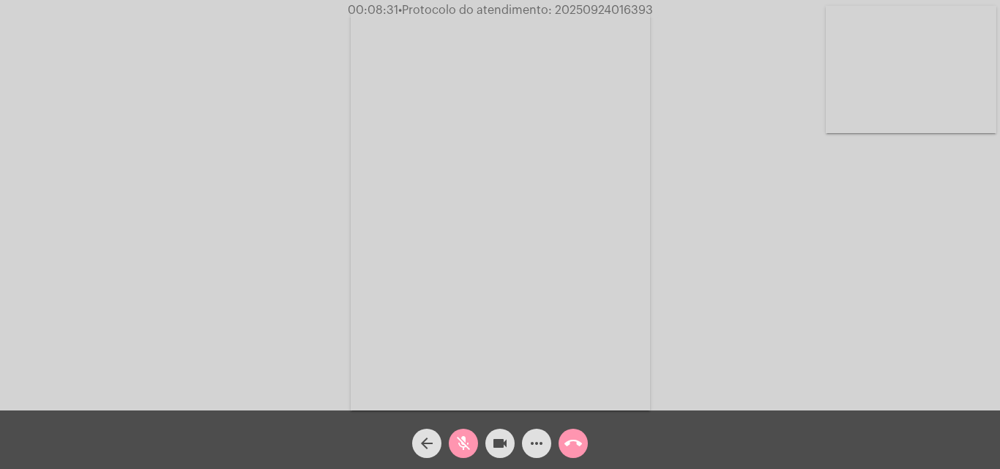
click at [471, 437] on mat-icon "mic_off" at bounding box center [464, 444] width 18 height 18
click at [462, 442] on mat-icon "mic" at bounding box center [464, 444] width 18 height 18
click at [505, 441] on mat-icon "videocam" at bounding box center [500, 444] width 18 height 18
click at [496, 445] on mat-icon "videocam_off" at bounding box center [500, 444] width 18 height 18
click at [472, 441] on mat-icon "mic_off" at bounding box center [464, 444] width 18 height 18
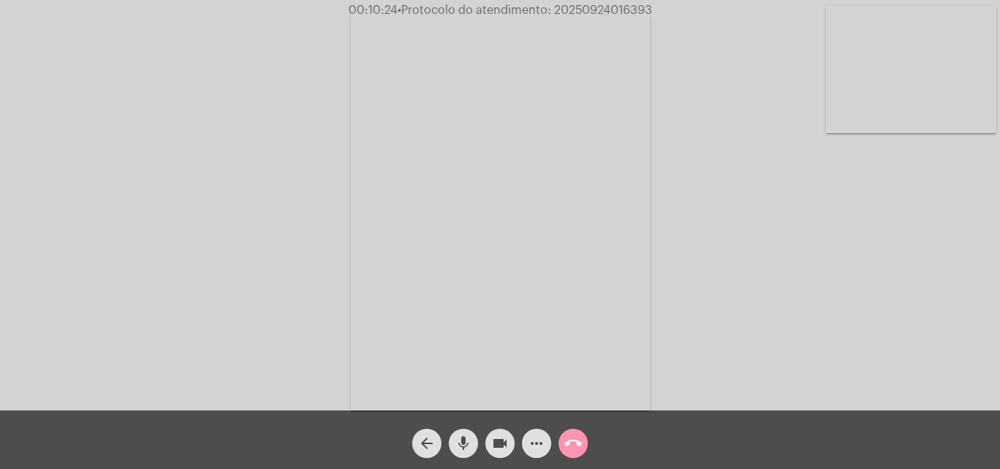
click at [571, 442] on mat-icon "call_end" at bounding box center [574, 444] width 18 height 18
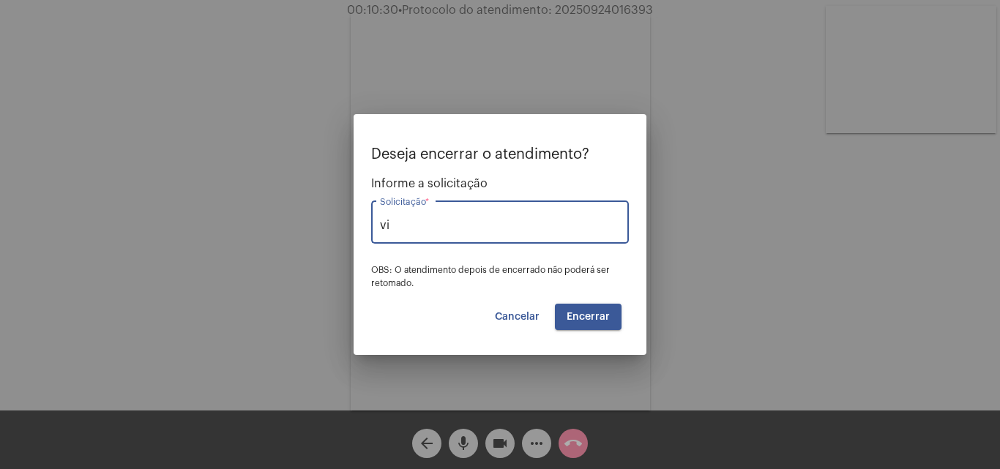
type input "v"
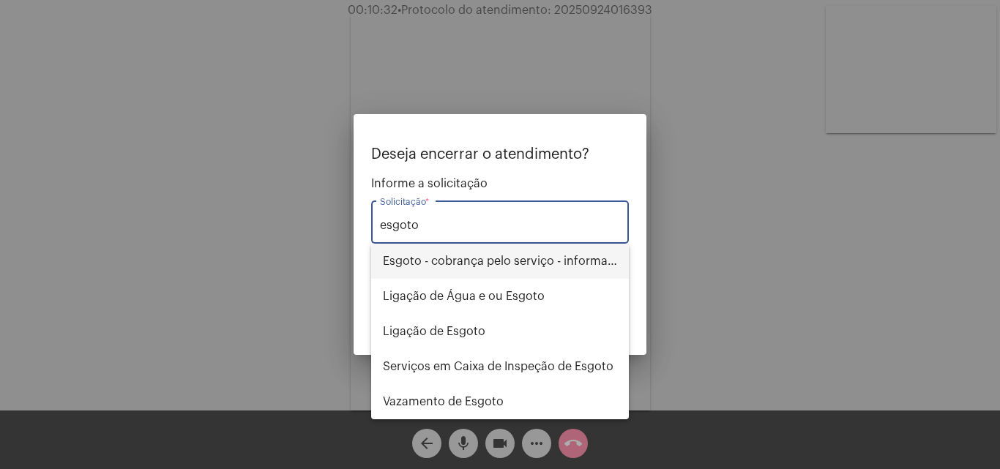
click at [536, 252] on span "Esgoto - cobrança pelo serviço - informações" at bounding box center [500, 261] width 234 height 35
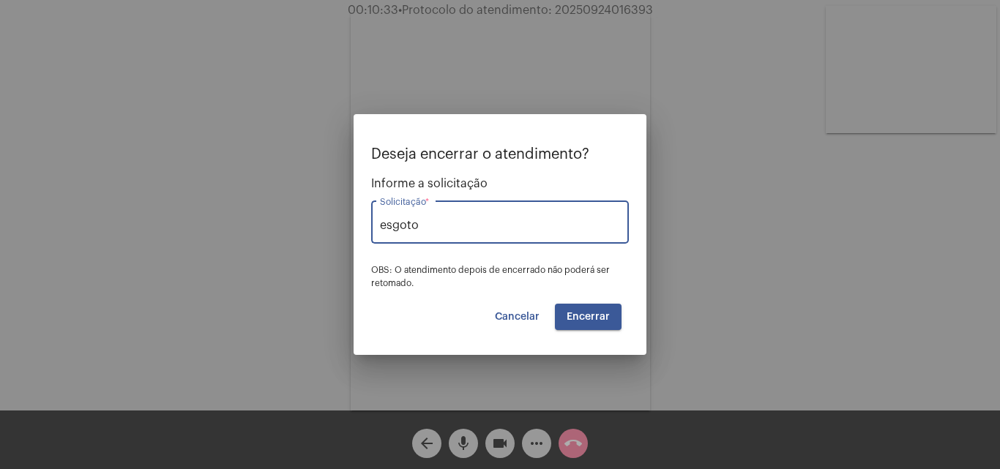
type input "Esgoto - cobrança pelo serviço - informações"
click at [601, 322] on button "Encerrar" at bounding box center [588, 317] width 67 height 26
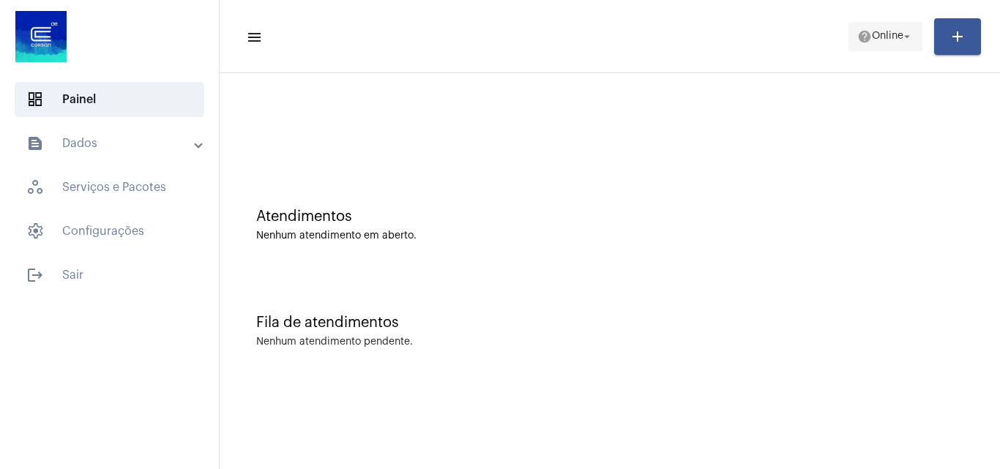
click at [891, 39] on span "Online" at bounding box center [887, 36] width 31 height 10
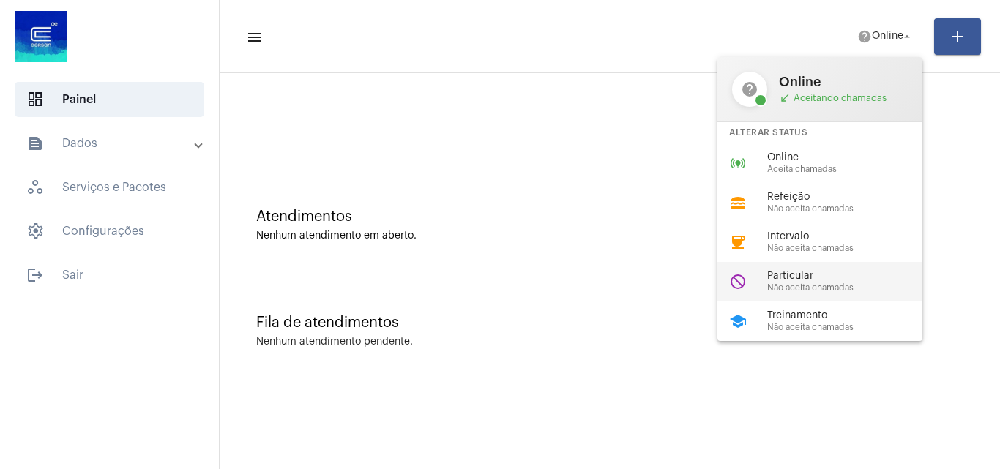
click at [867, 271] on span "Particular" at bounding box center [851, 276] width 167 height 11
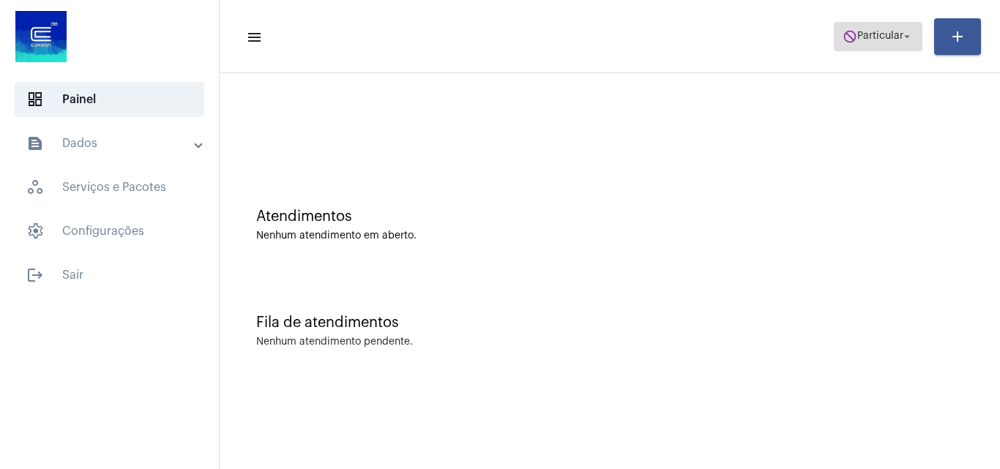
click at [843, 38] on mat-icon "do_not_disturb" at bounding box center [850, 36] width 15 height 15
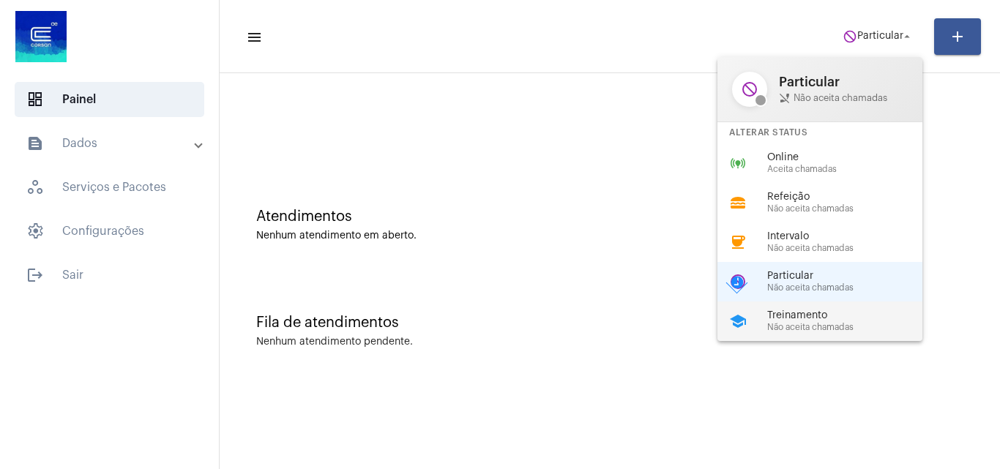
click at [846, 316] on span "Treinamento" at bounding box center [851, 316] width 167 height 11
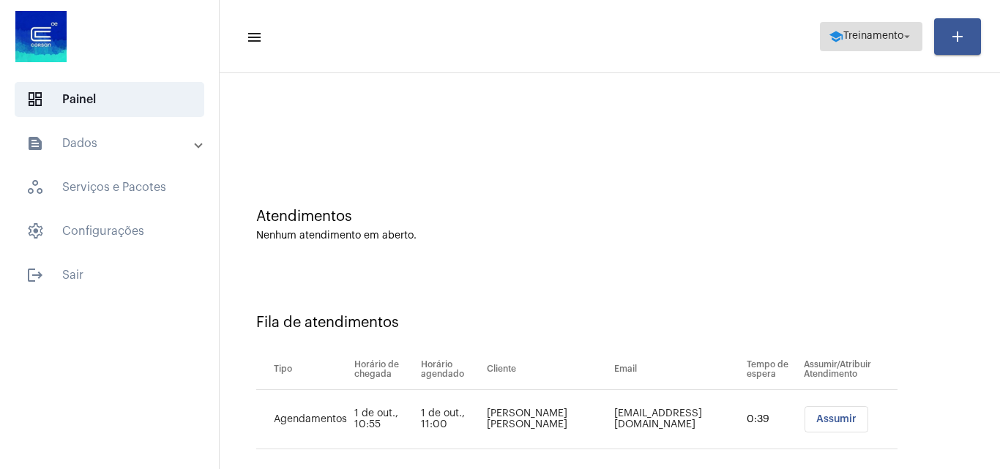
click at [858, 45] on span "school Treinamento arrow_drop_down" at bounding box center [871, 36] width 85 height 26
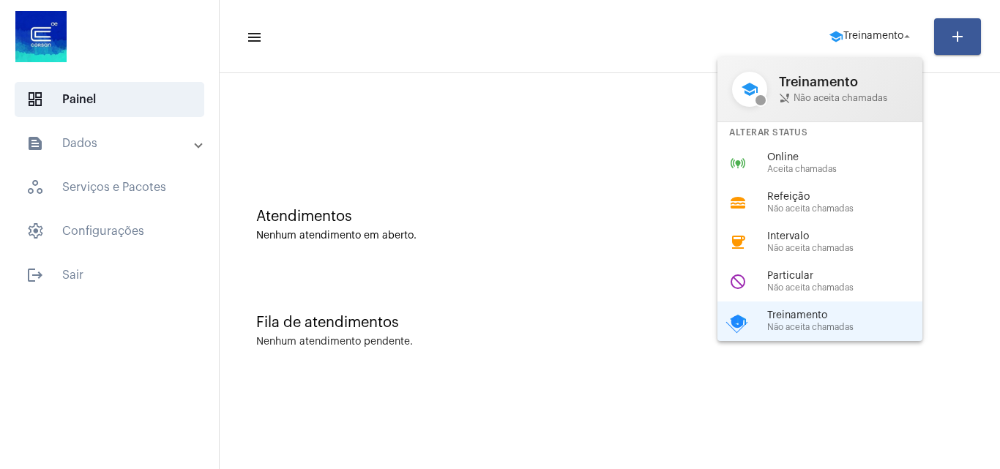
click at [612, 247] on div at bounding box center [500, 234] width 1000 height 469
